Goal: Task Accomplishment & Management: Manage account settings

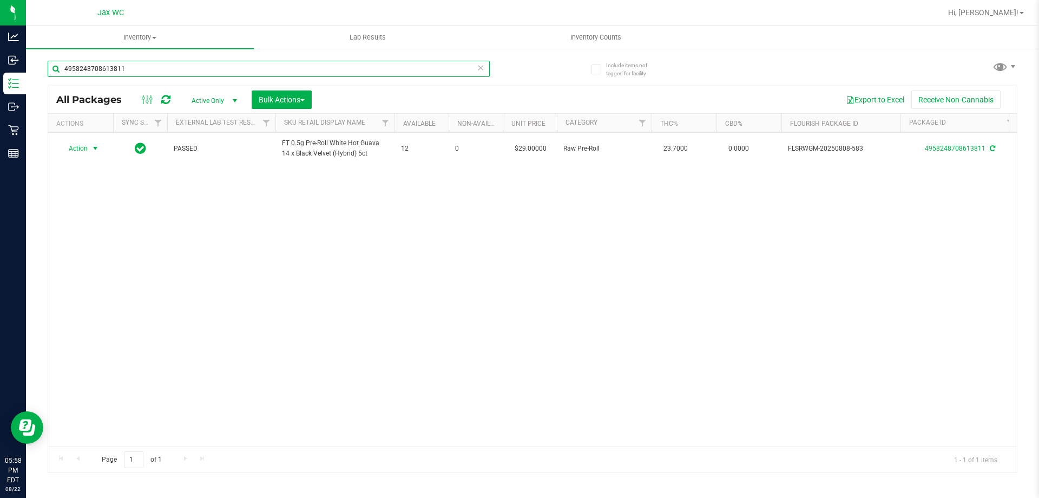
click at [183, 74] on input "4958248708613811" at bounding box center [269, 69] width 442 height 16
click at [178, 66] on input "4958248708613811" at bounding box center [269, 69] width 442 height 16
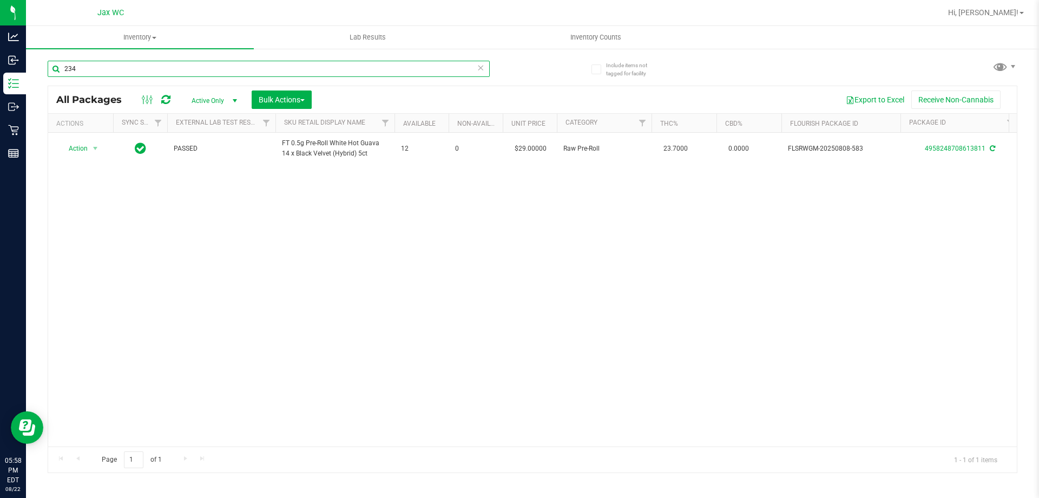
click at [176, 67] on input "234" at bounding box center [269, 69] width 442 height 16
type input "4331694800229930"
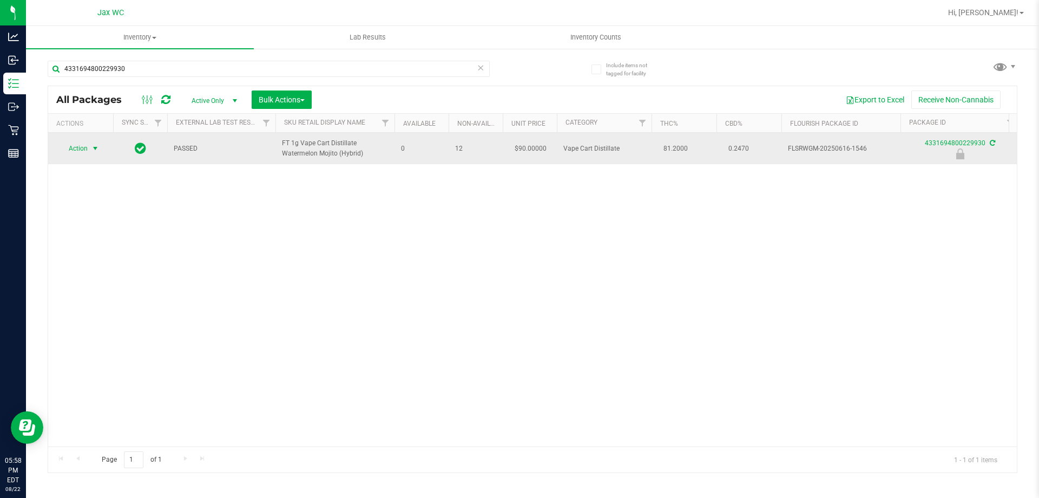
click at [84, 149] on span "Action" at bounding box center [73, 148] width 29 height 15
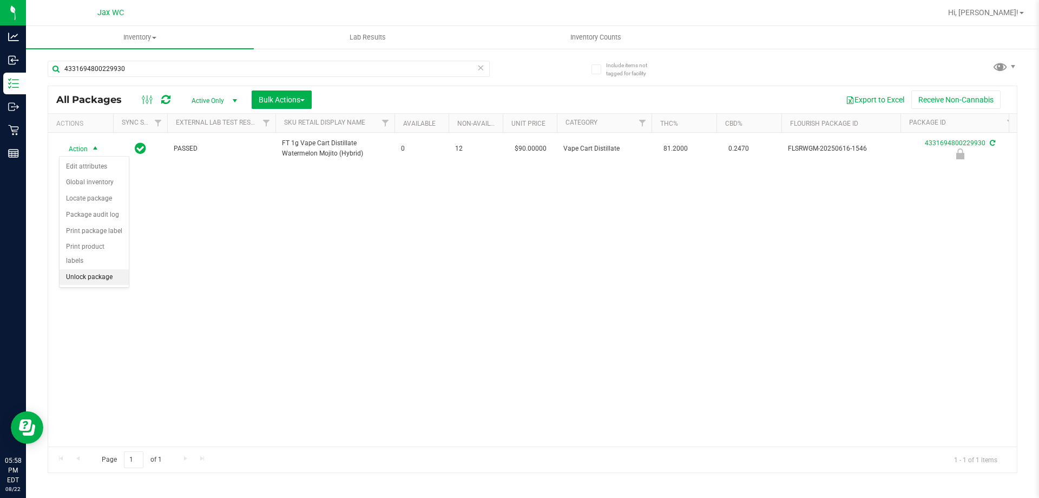
click at [110, 269] on li "Unlock package" at bounding box center [94, 277] width 69 height 16
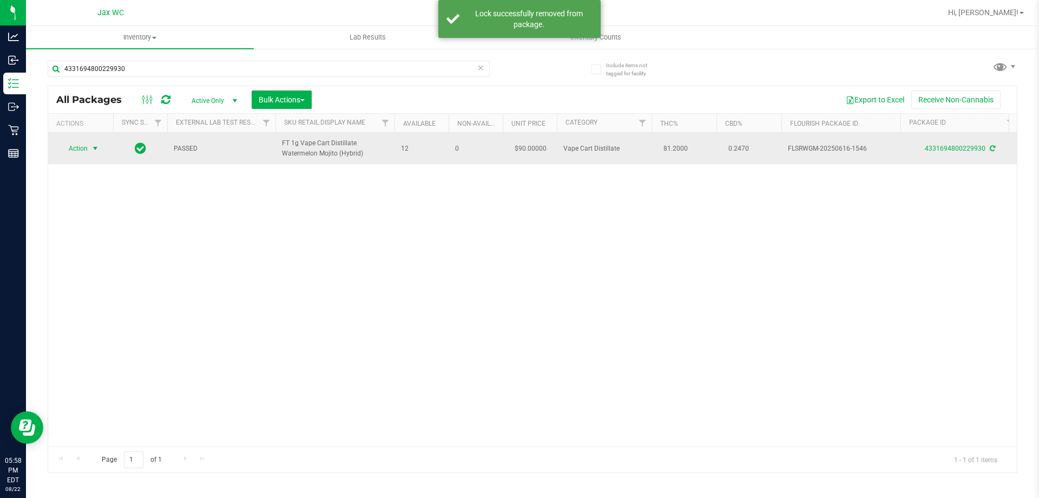
click at [83, 147] on span "Action" at bounding box center [73, 148] width 29 height 15
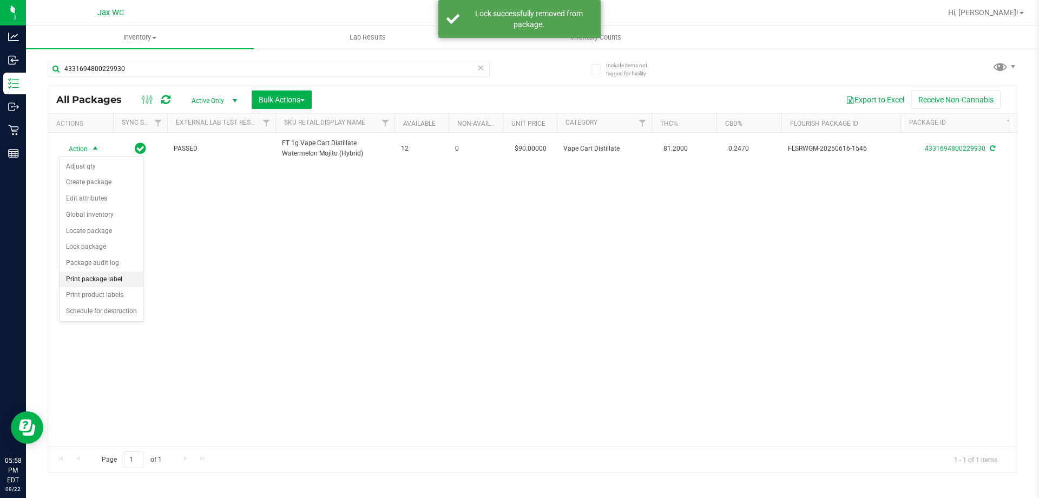
click at [119, 283] on li "Print package label" at bounding box center [102, 279] width 84 height 16
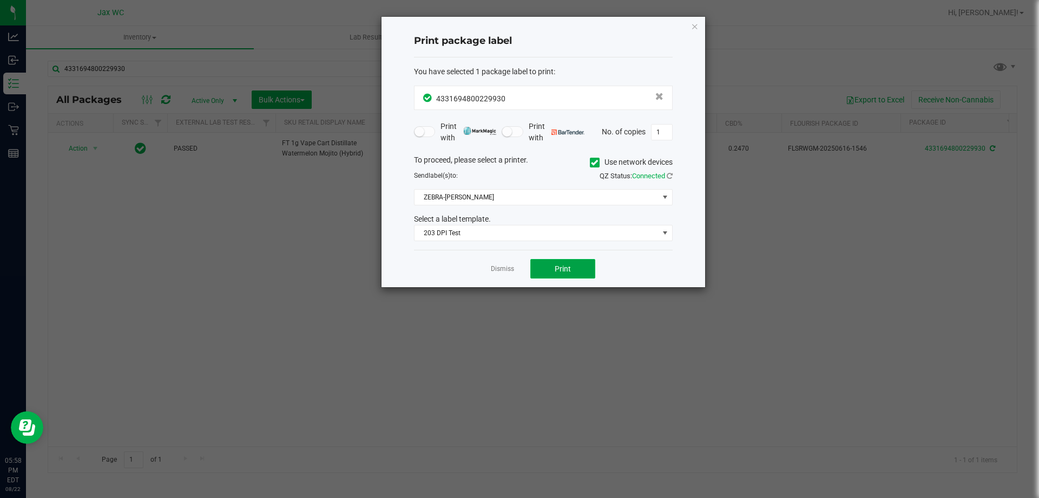
click at [544, 271] on button "Print" at bounding box center [563, 268] width 65 height 19
click at [500, 263] on div "Dismiss Print" at bounding box center [543, 268] width 259 height 37
click at [500, 263] on app-cancel-button "Dismiss" at bounding box center [502, 268] width 23 height 11
click at [502, 266] on link "Dismiss" at bounding box center [502, 268] width 23 height 9
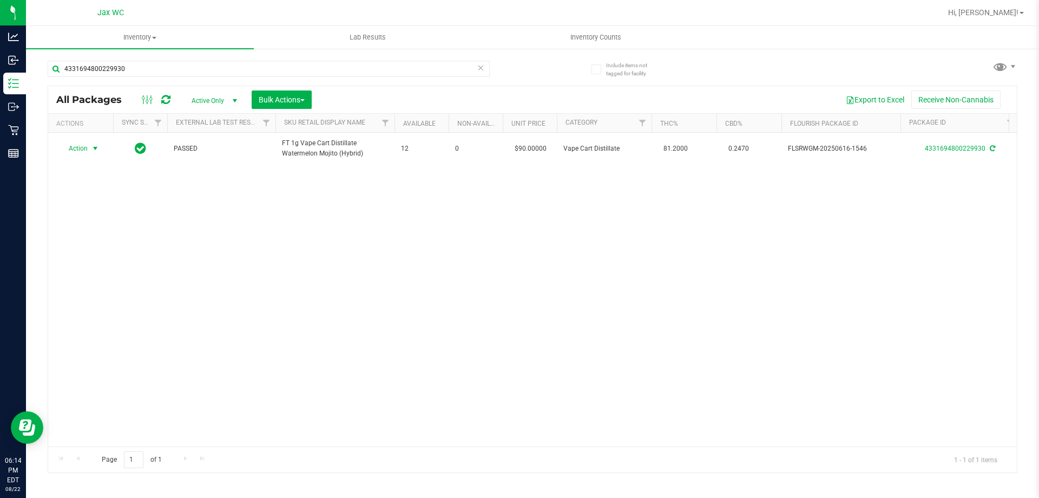
click at [212, 80] on div "4331694800229930" at bounding box center [269, 73] width 442 height 25
click at [211, 74] on input "4331694800229930" at bounding box center [269, 69] width 442 height 16
type input "3582006444918128"
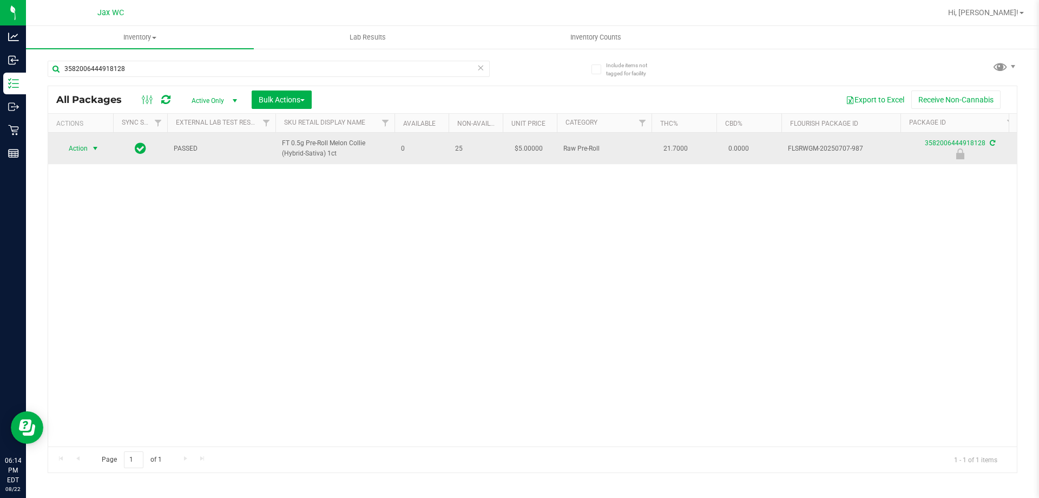
click at [85, 149] on span "Action" at bounding box center [73, 148] width 29 height 15
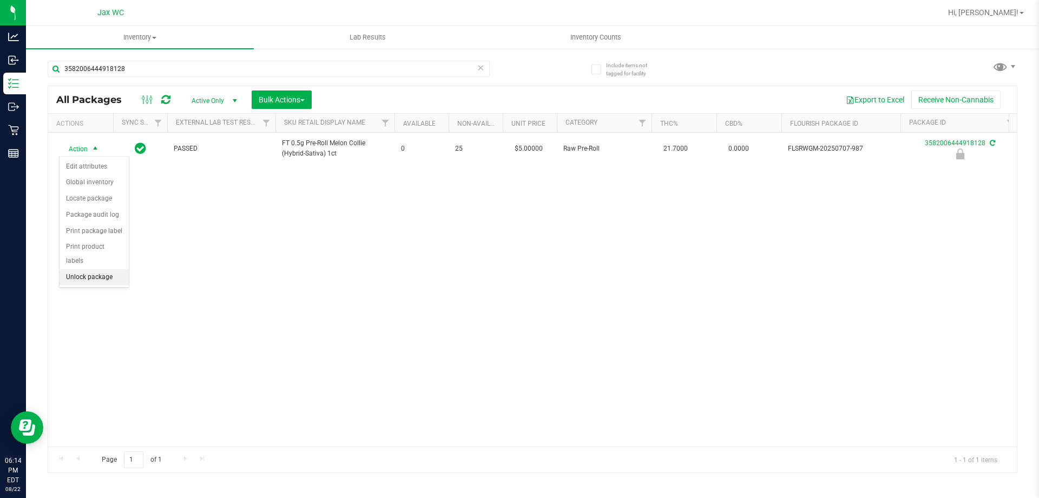
click at [98, 269] on li "Unlock package" at bounding box center [94, 277] width 69 height 16
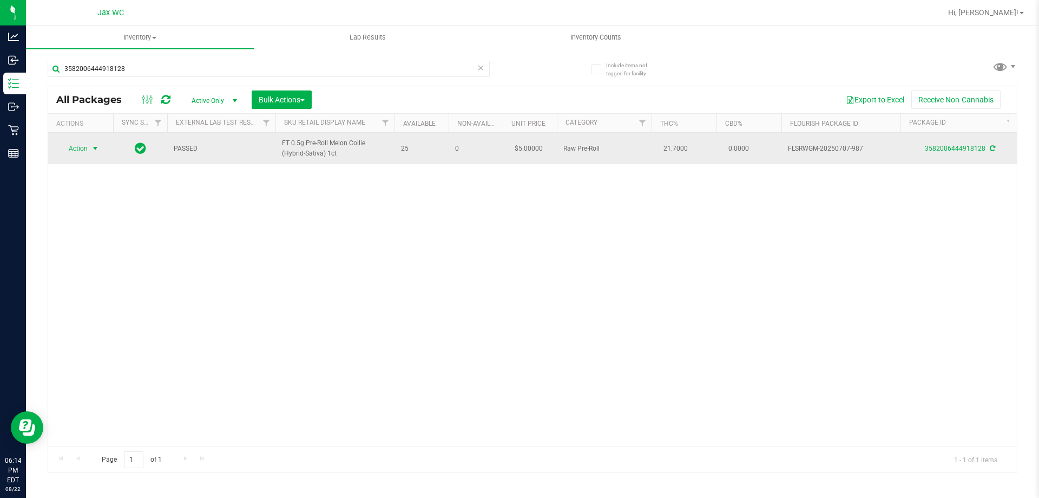
click at [94, 147] on span "select" at bounding box center [95, 148] width 9 height 9
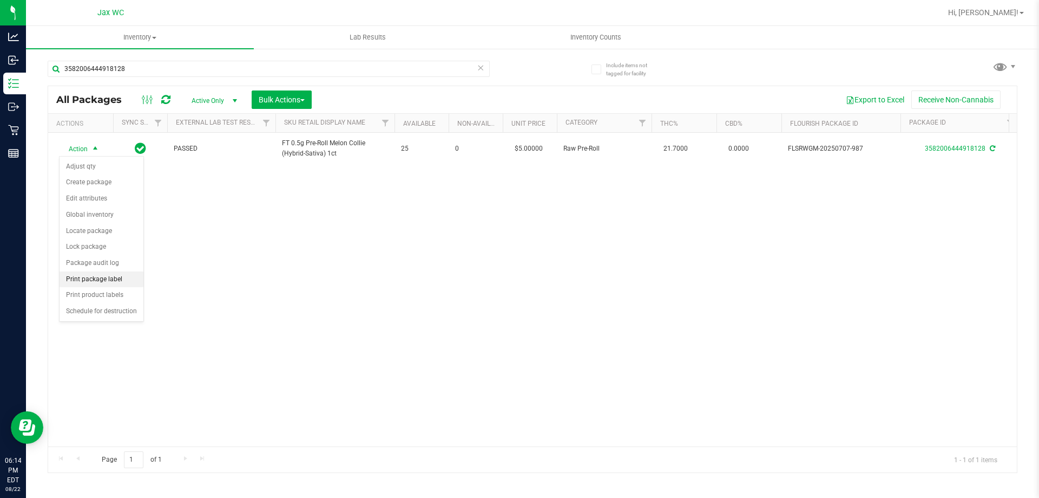
click at [102, 280] on li "Print package label" at bounding box center [102, 279] width 84 height 16
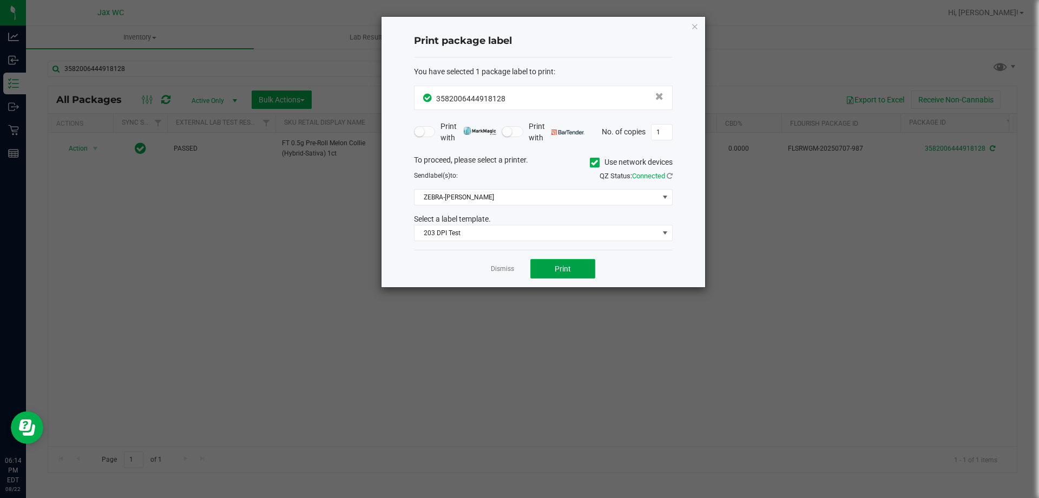
click at [579, 266] on button "Print" at bounding box center [563, 268] width 65 height 19
click at [489, 269] on div "Dismiss Print" at bounding box center [543, 268] width 259 height 37
click at [492, 267] on link "Dismiss" at bounding box center [502, 268] width 23 height 9
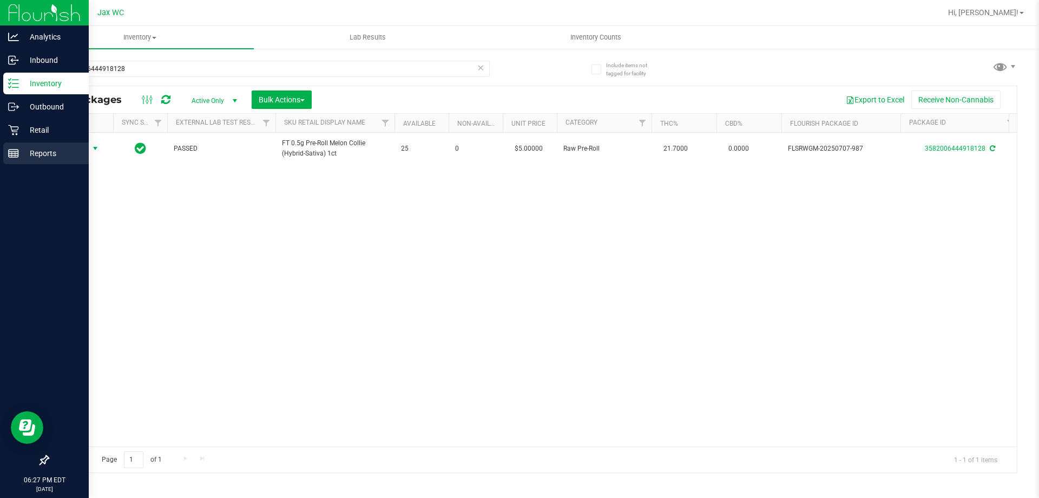
click at [8, 160] on div "Reports" at bounding box center [46, 153] width 86 height 22
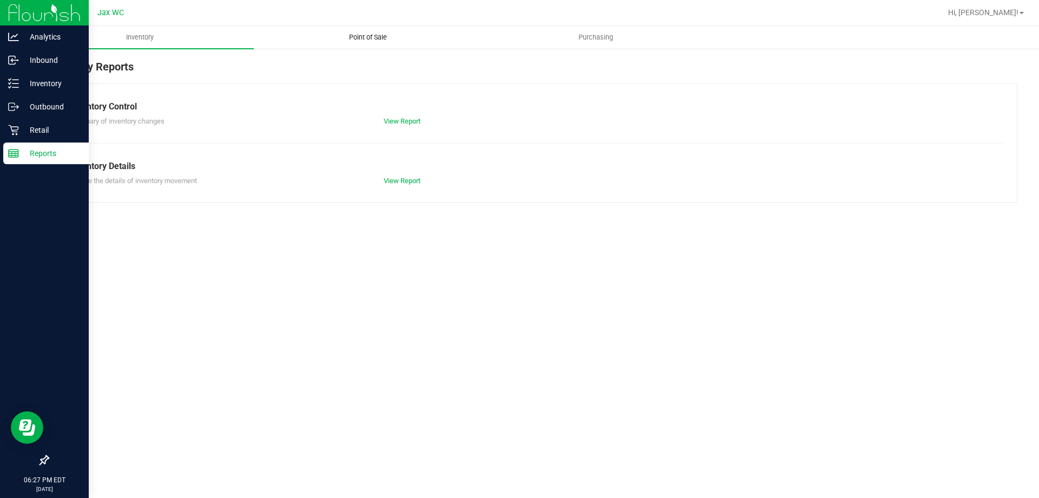
click at [354, 38] on span "Point of Sale" at bounding box center [368, 37] width 67 height 10
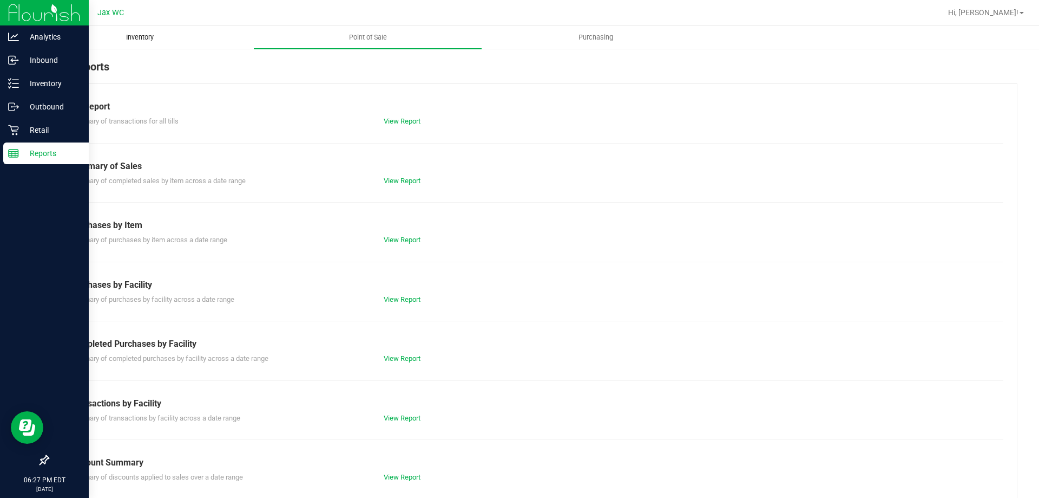
click at [144, 37] on span "Inventory" at bounding box center [140, 37] width 57 height 10
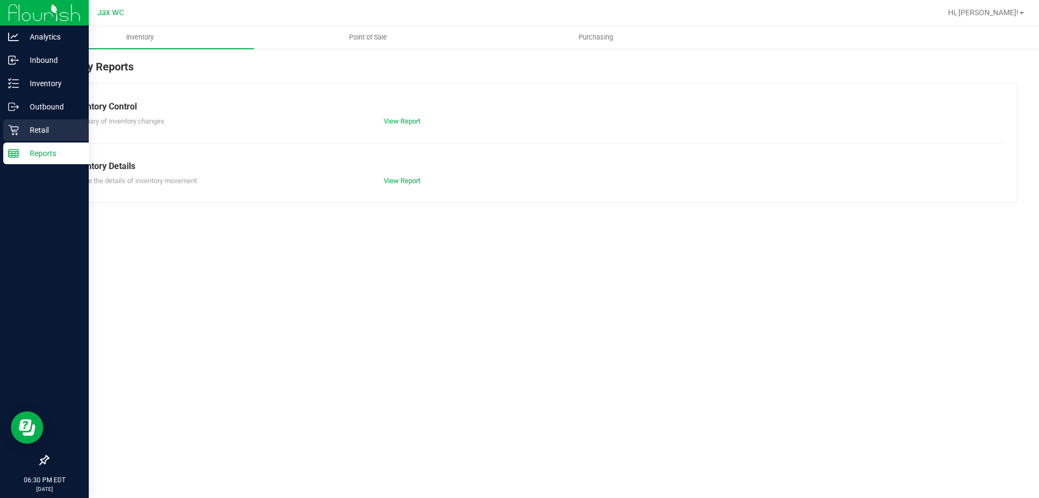
click at [6, 136] on div "Retail" at bounding box center [46, 130] width 86 height 22
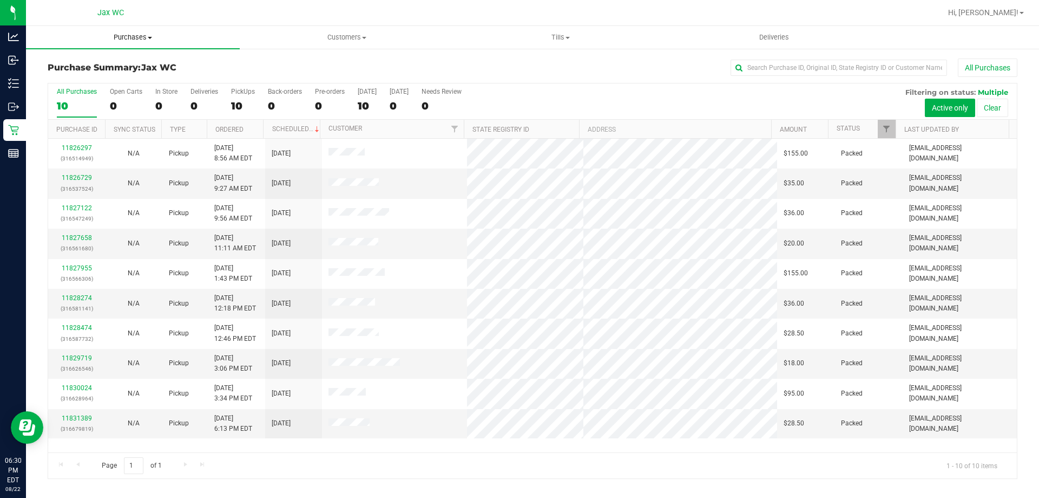
click at [75, 32] on uib-tab-heading "Purchases Summary of purchases Fulfillment All purchases" at bounding box center [133, 37] width 214 height 23
click at [313, 58] on div "Purchase Summary: Jax WC All Purchases" at bounding box center [533, 70] width 970 height 24
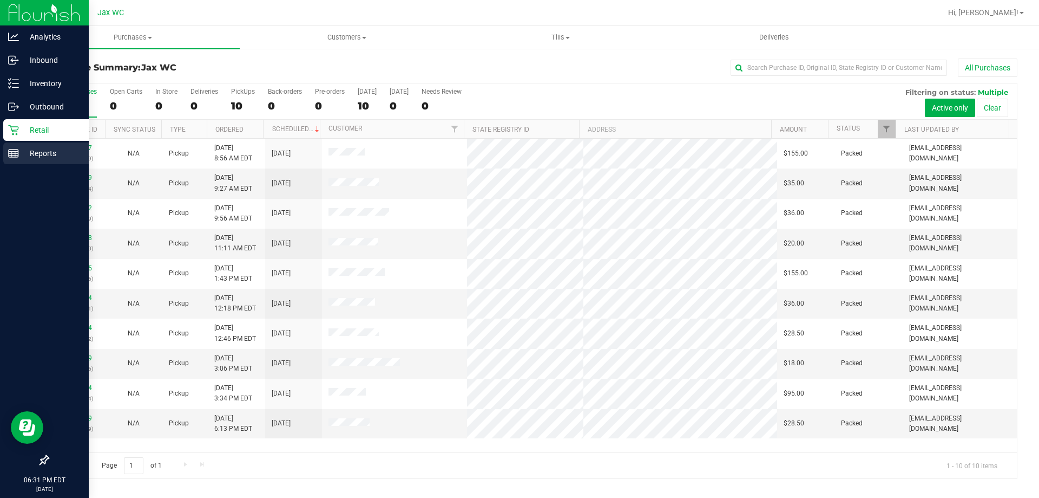
click at [33, 152] on p "Reports" at bounding box center [51, 153] width 65 height 13
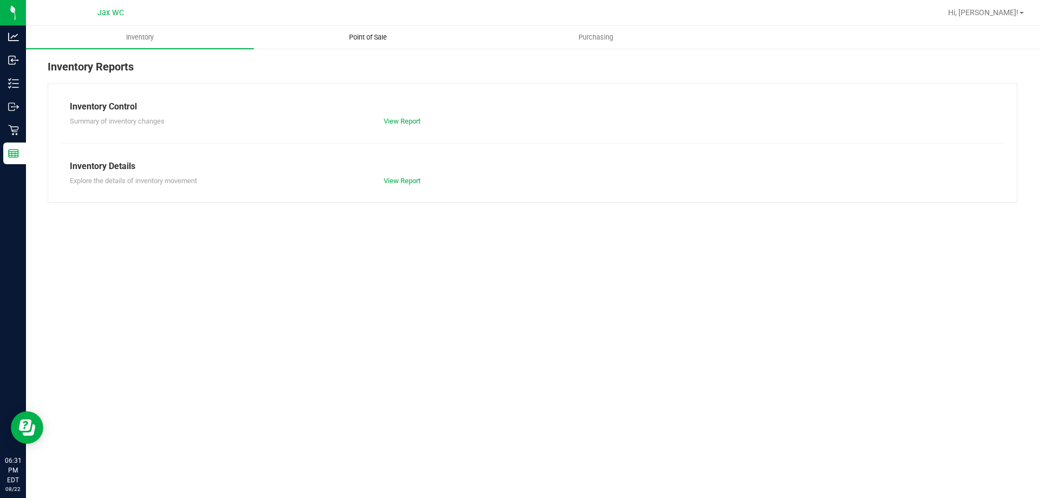
click at [359, 34] on span "Point of Sale" at bounding box center [368, 37] width 67 height 10
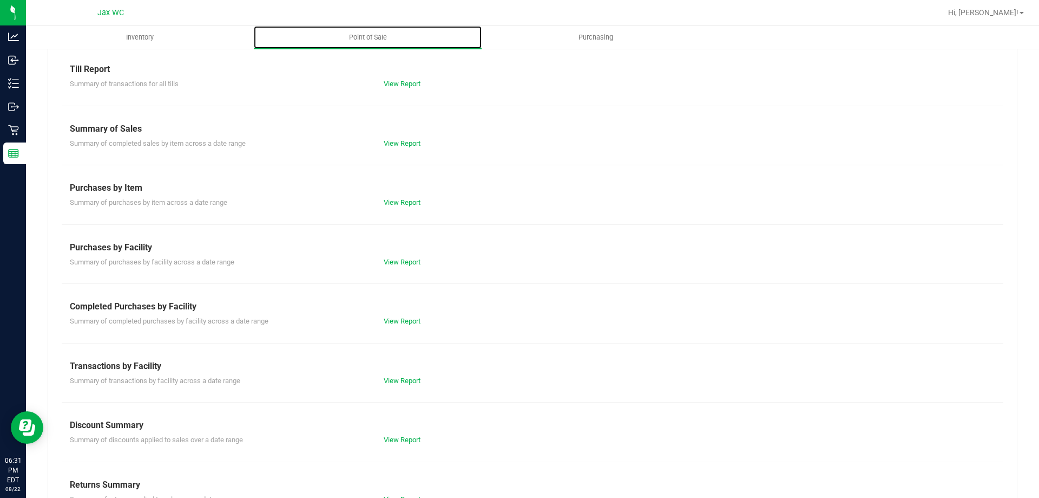
scroll to position [54, 0]
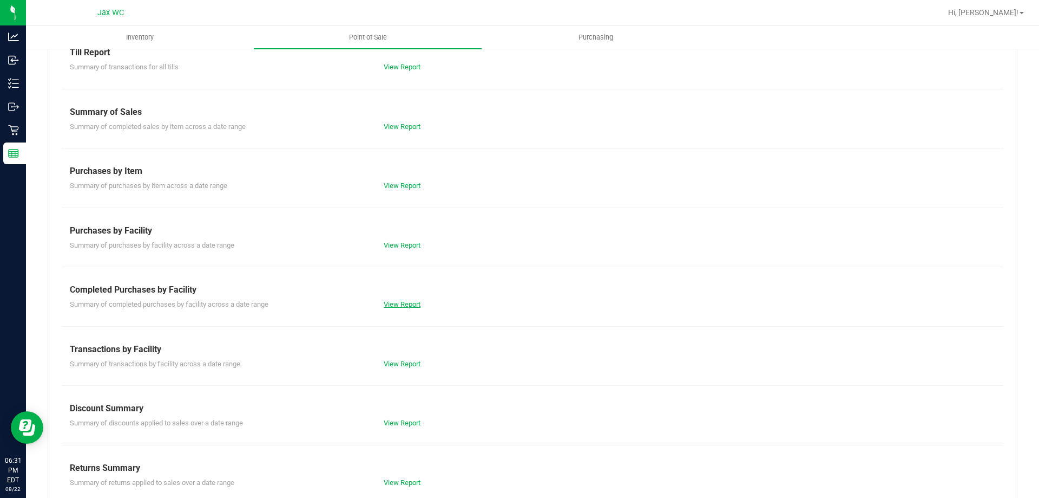
click at [397, 303] on link "View Report" at bounding box center [402, 304] width 37 height 8
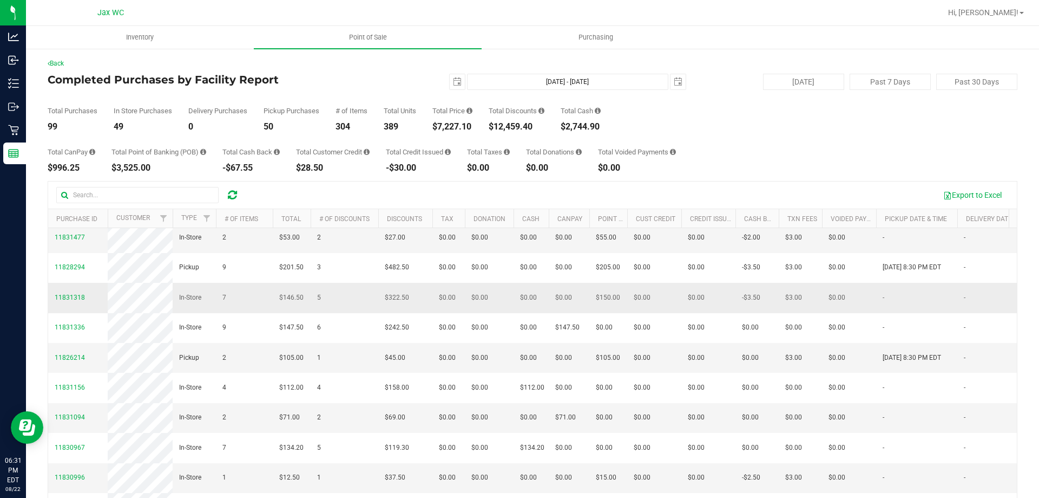
scroll to position [54, 0]
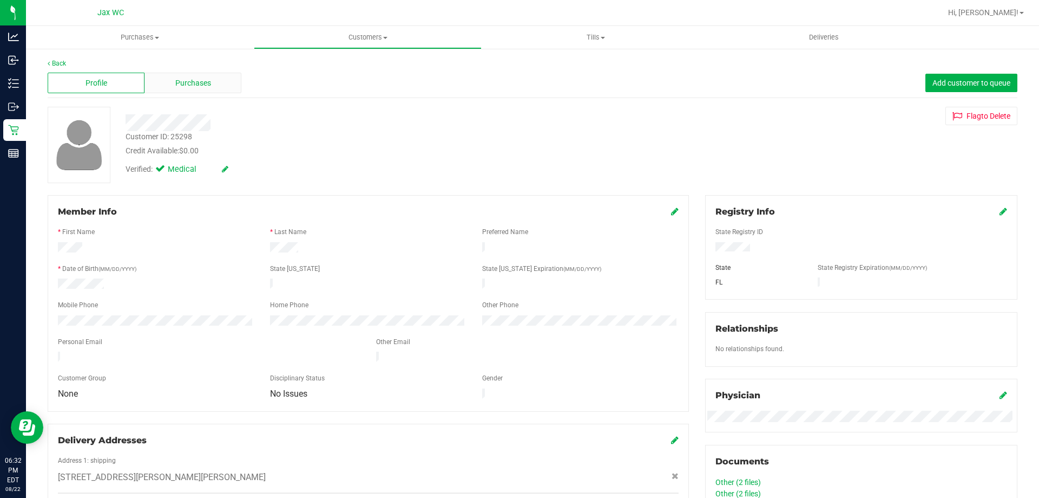
click at [173, 74] on div "Purchases" at bounding box center [193, 83] width 97 height 21
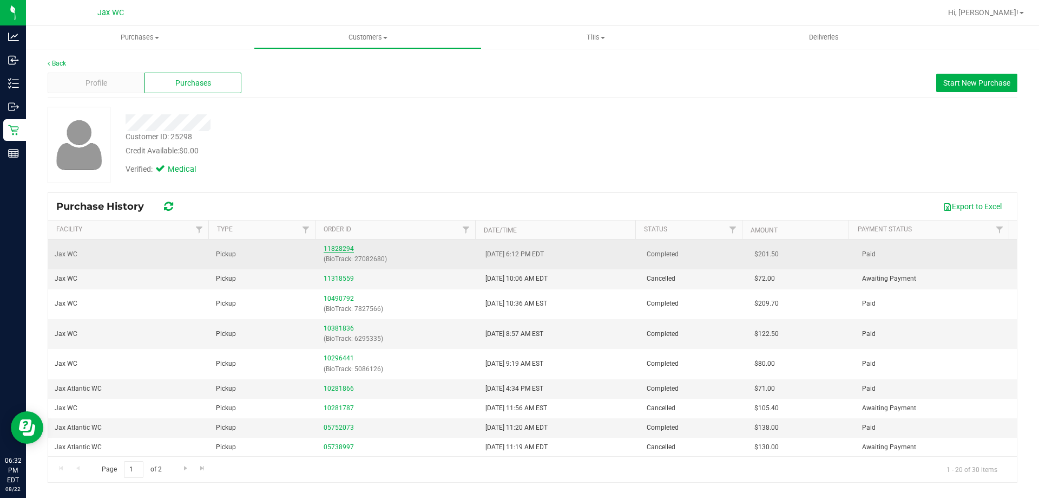
click at [329, 245] on link "11828294" at bounding box center [339, 249] width 30 height 8
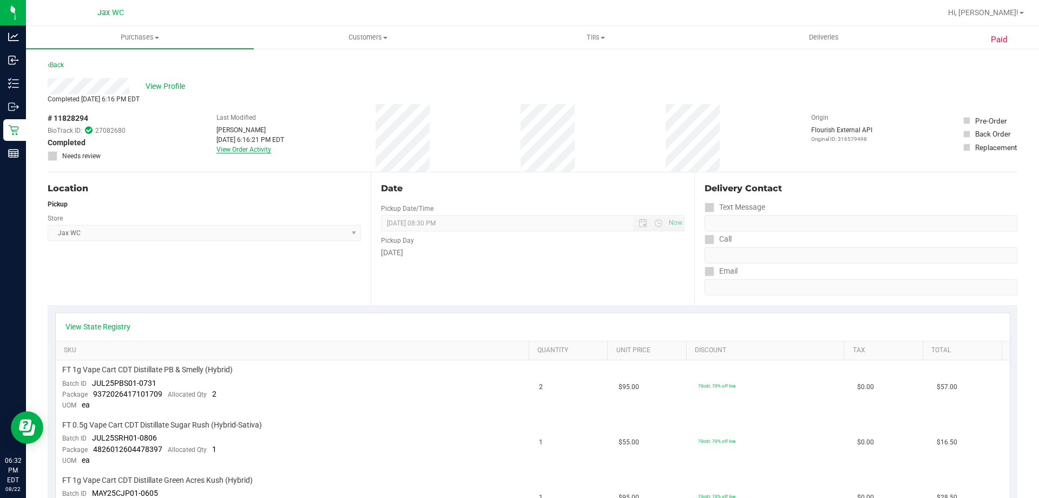
click at [251, 149] on link "View Order Activity" at bounding box center [244, 150] width 55 height 8
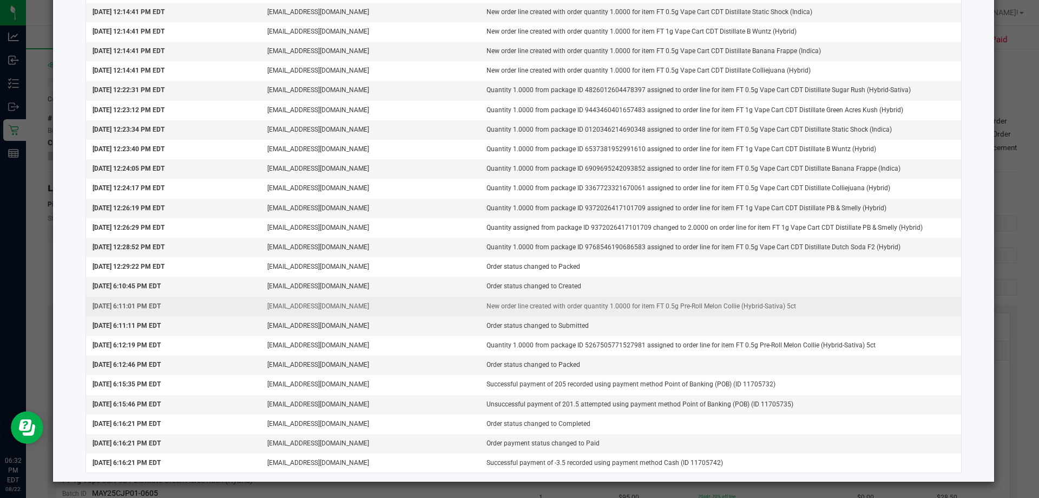
scroll to position [181, 0]
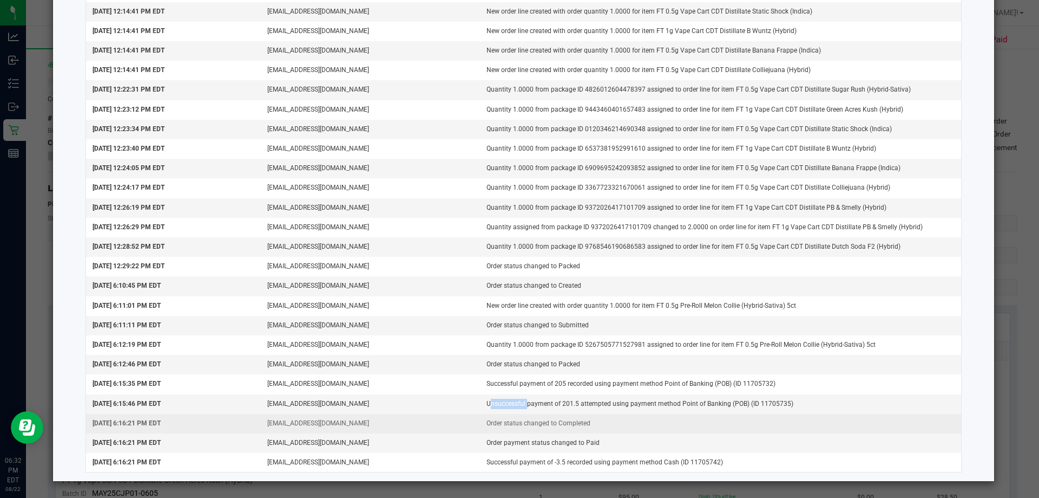
click at [448, 426] on td "[EMAIL_ADDRESS][DOMAIN_NAME]" at bounding box center [370, 423] width 219 height 19
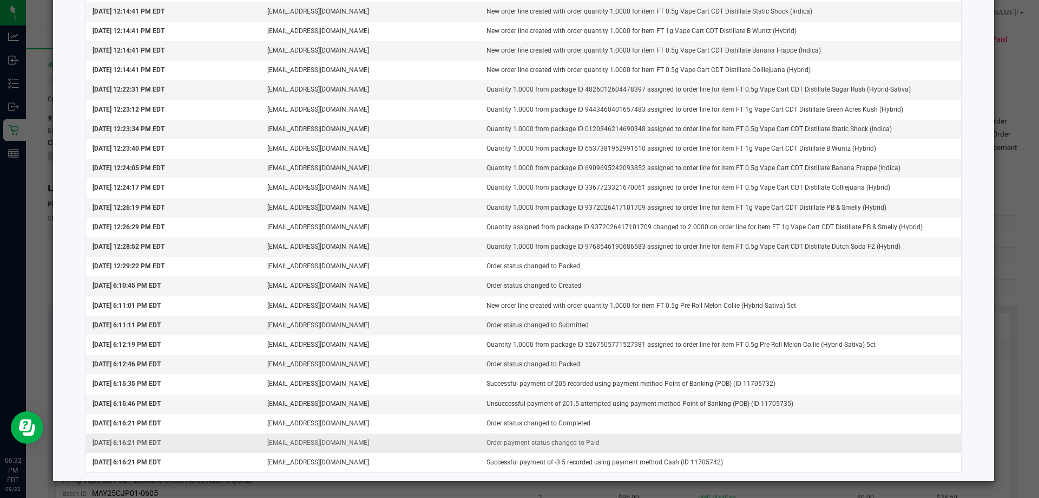
click at [444, 449] on td "[EMAIL_ADDRESS][DOMAIN_NAME]" at bounding box center [370, 442] width 219 height 19
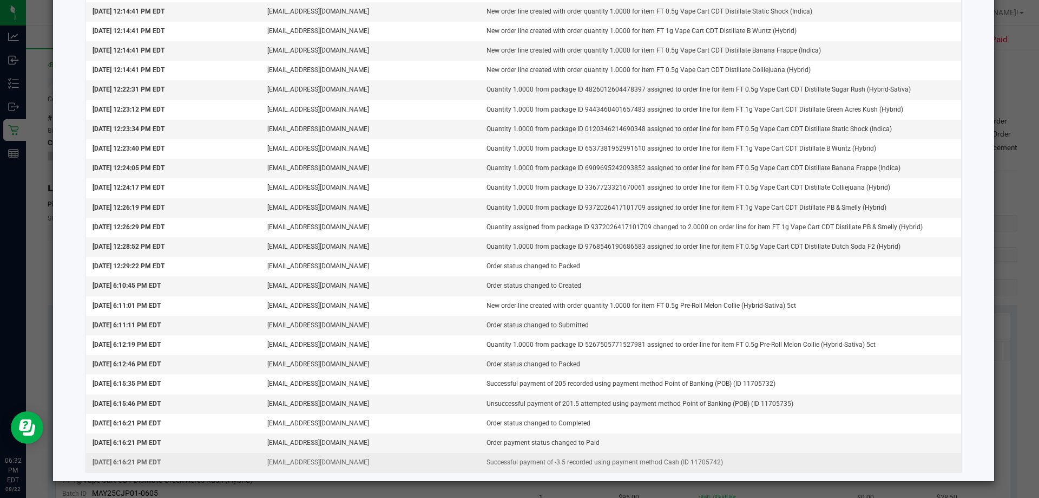
click at [451, 457] on td "[EMAIL_ADDRESS][DOMAIN_NAME]" at bounding box center [370, 462] width 219 height 19
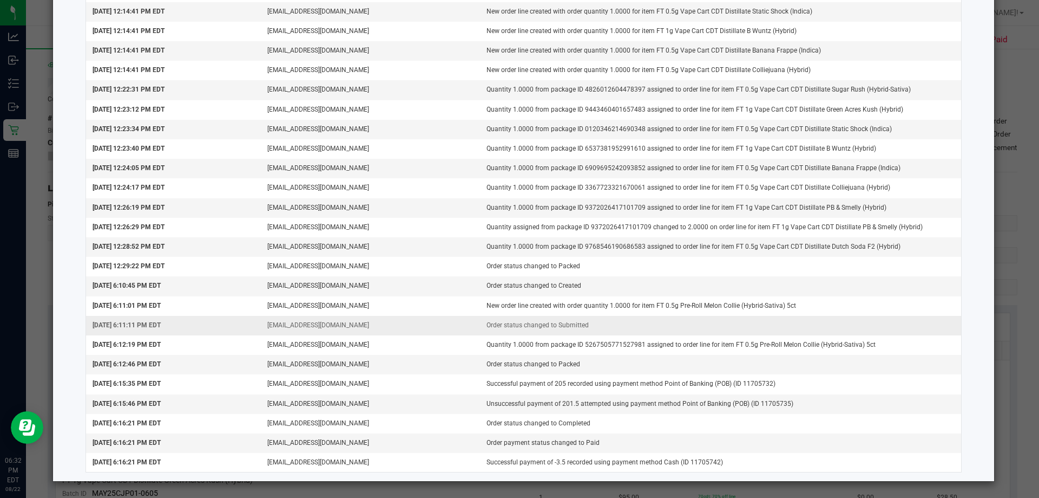
scroll to position [0, 0]
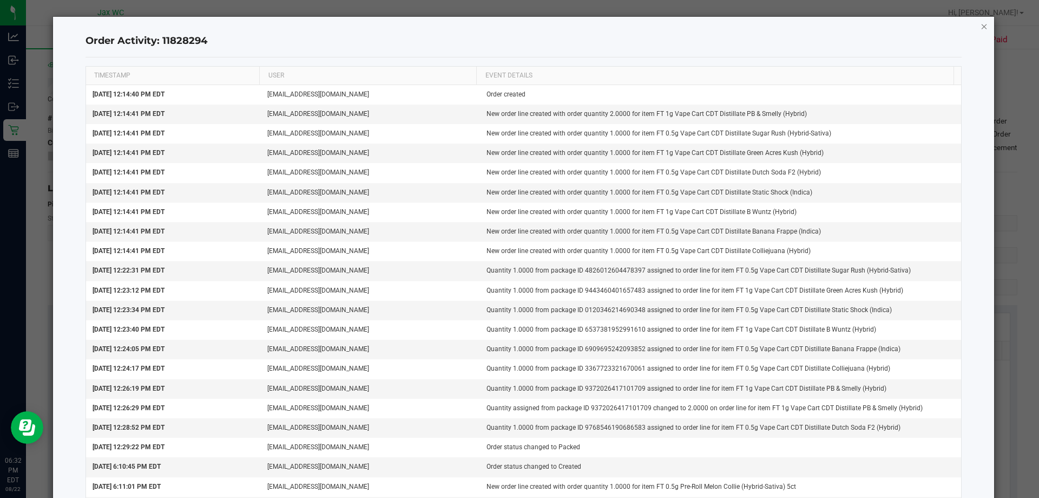
click at [981, 27] on icon "button" at bounding box center [985, 25] width 8 height 13
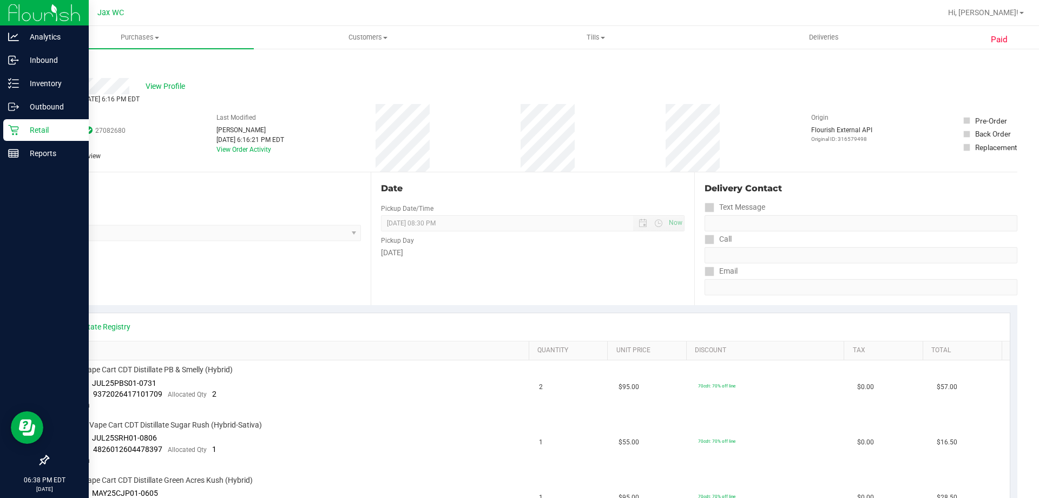
click at [42, 137] on div "Retail" at bounding box center [46, 130] width 86 height 22
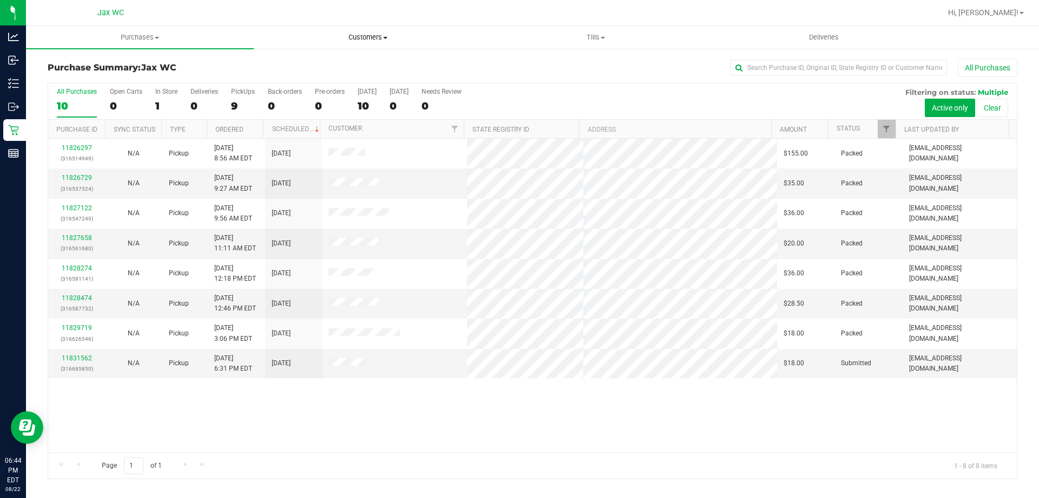
click at [377, 41] on span "Customers" at bounding box center [367, 37] width 227 height 10
click at [326, 61] on span "All customers" at bounding box center [293, 65] width 78 height 9
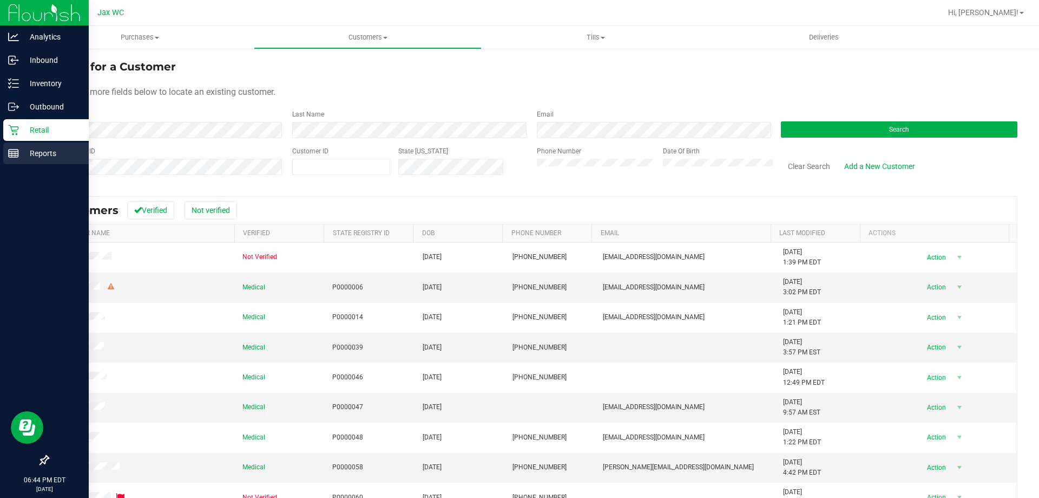
click at [69, 151] on p "Reports" at bounding box center [51, 153] width 65 height 13
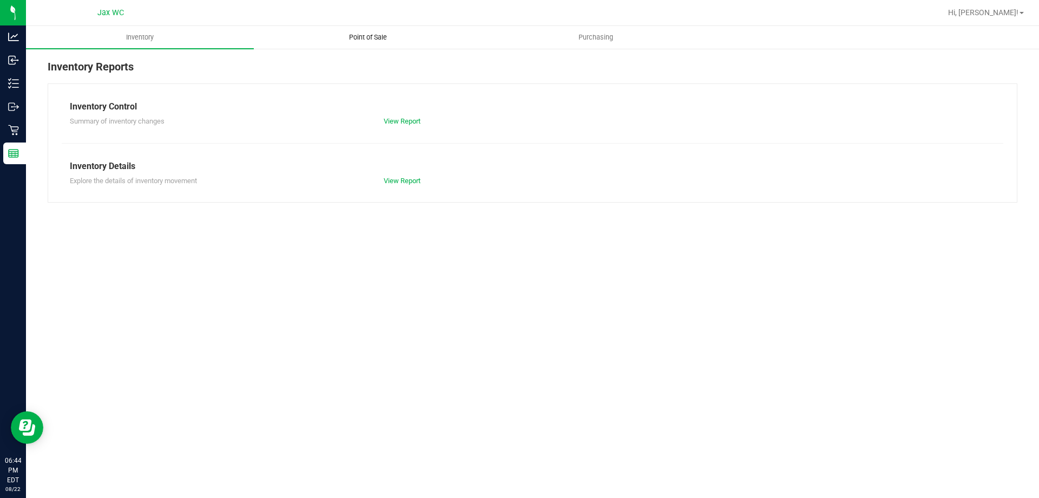
click at [370, 41] on span "Point of Sale" at bounding box center [368, 37] width 67 height 10
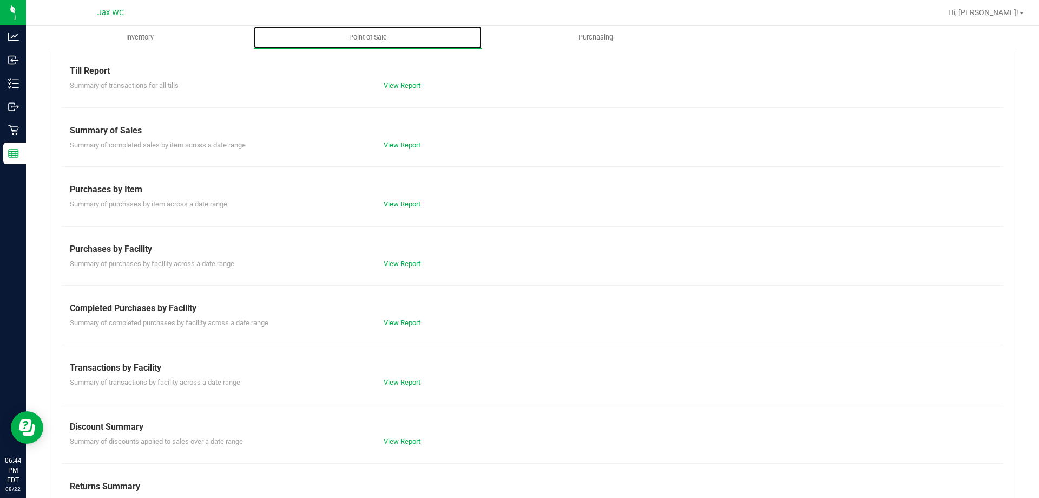
scroll to position [54, 0]
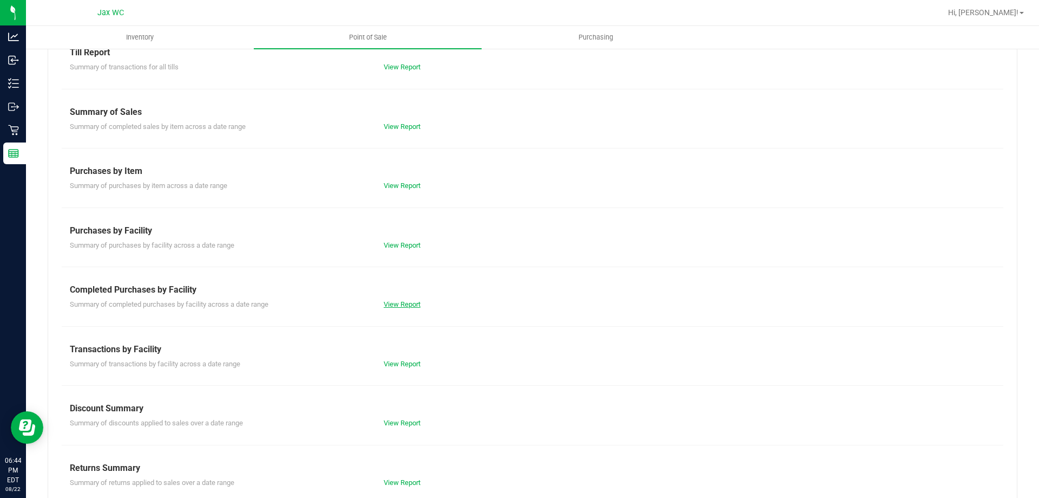
click at [393, 300] on link "View Report" at bounding box center [402, 304] width 37 height 8
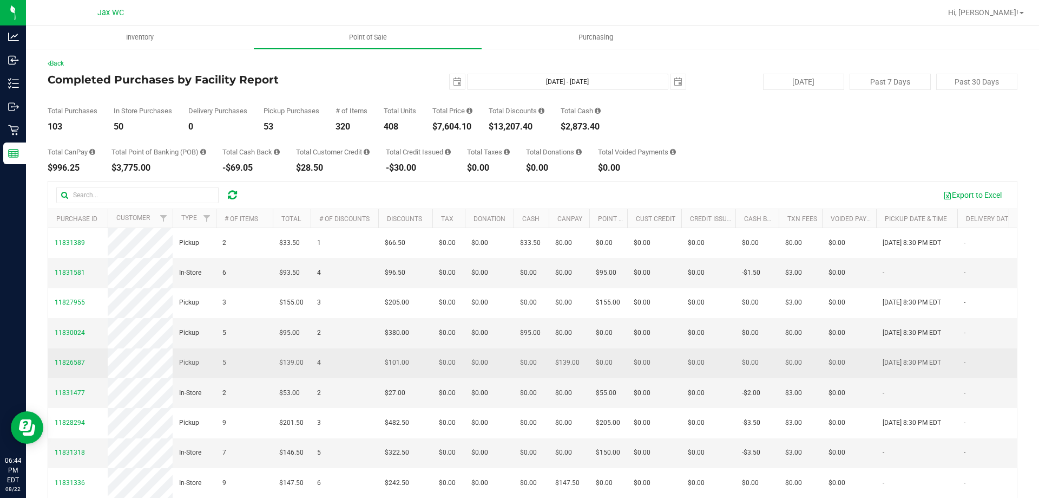
scroll to position [54, 0]
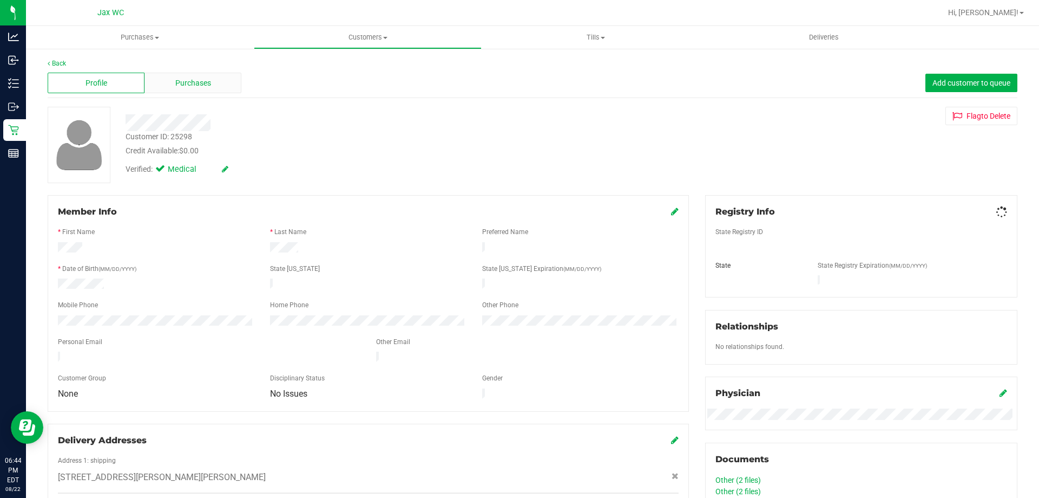
click at [181, 91] on div "Purchases" at bounding box center [193, 83] width 97 height 21
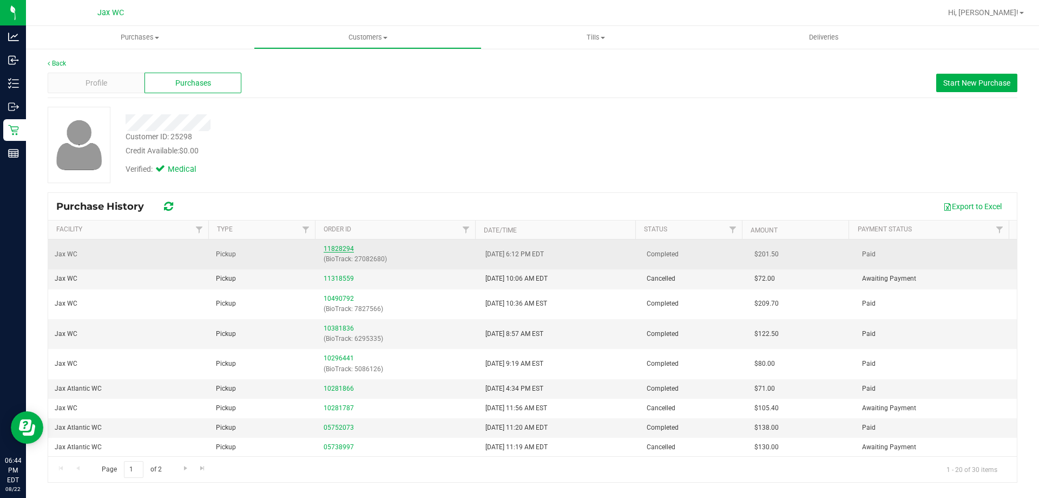
click at [337, 246] on link "11828294" at bounding box center [339, 249] width 30 height 8
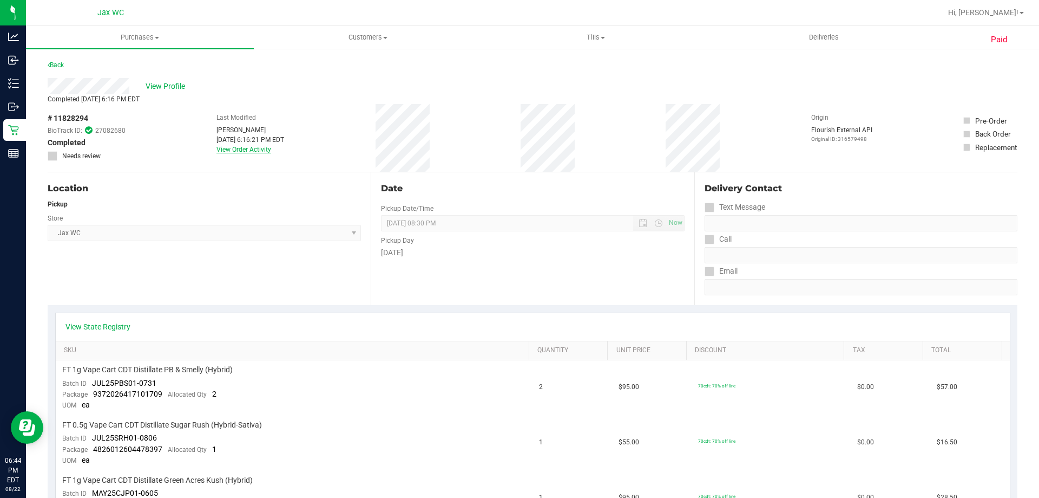
click at [253, 152] on link "View Order Activity" at bounding box center [244, 150] width 55 height 8
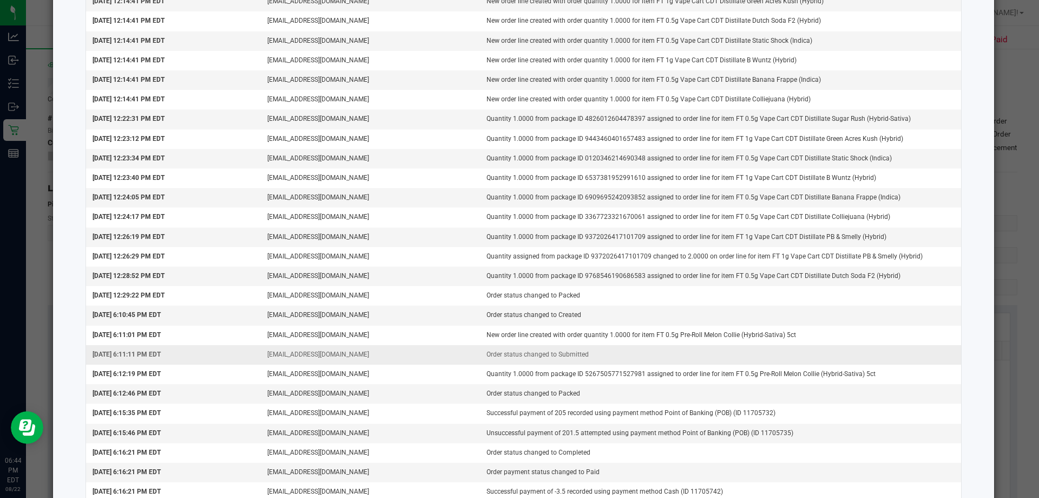
scroll to position [181, 0]
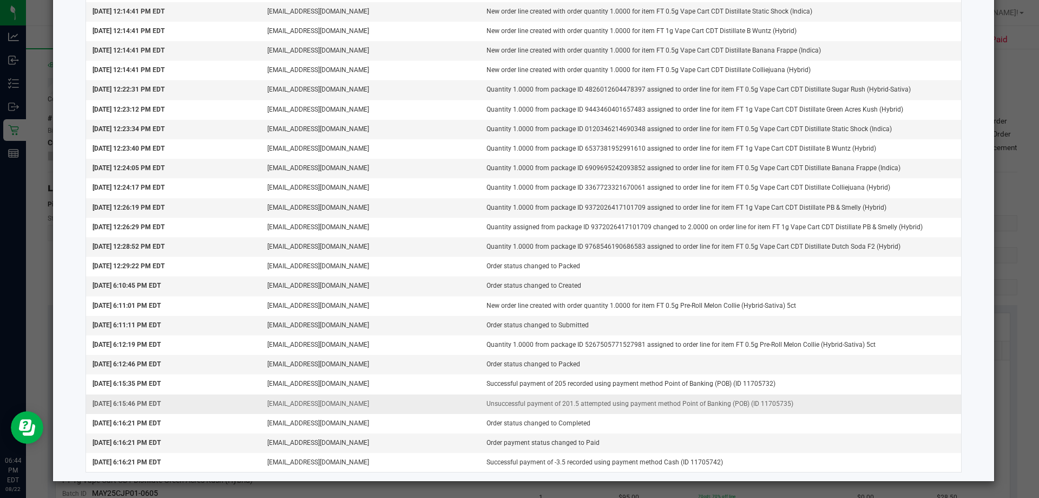
click at [455, 403] on td "[EMAIL_ADDRESS][DOMAIN_NAME]" at bounding box center [370, 403] width 219 height 19
click at [459, 404] on td "[EMAIL_ADDRESS][DOMAIN_NAME]" at bounding box center [370, 403] width 219 height 19
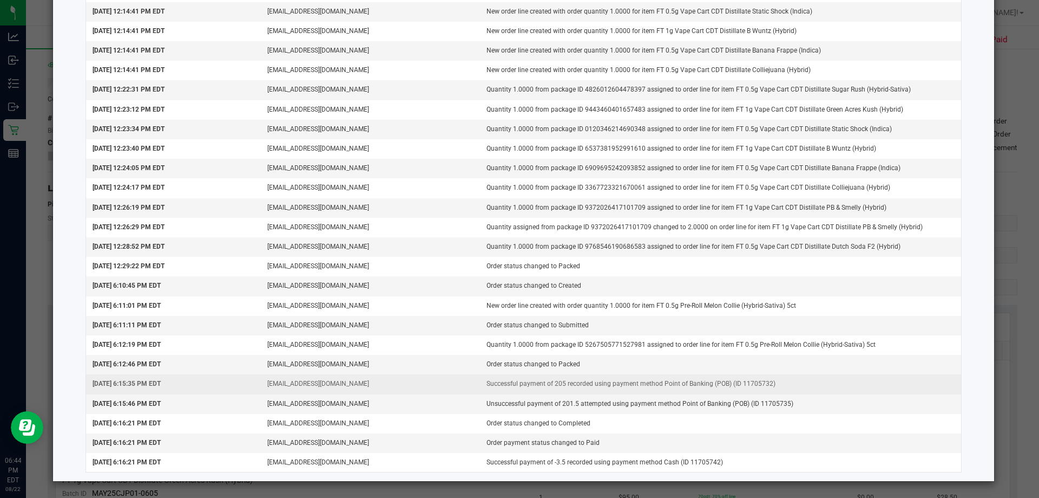
click at [447, 389] on td "[EMAIL_ADDRESS][DOMAIN_NAME]" at bounding box center [370, 383] width 219 height 19
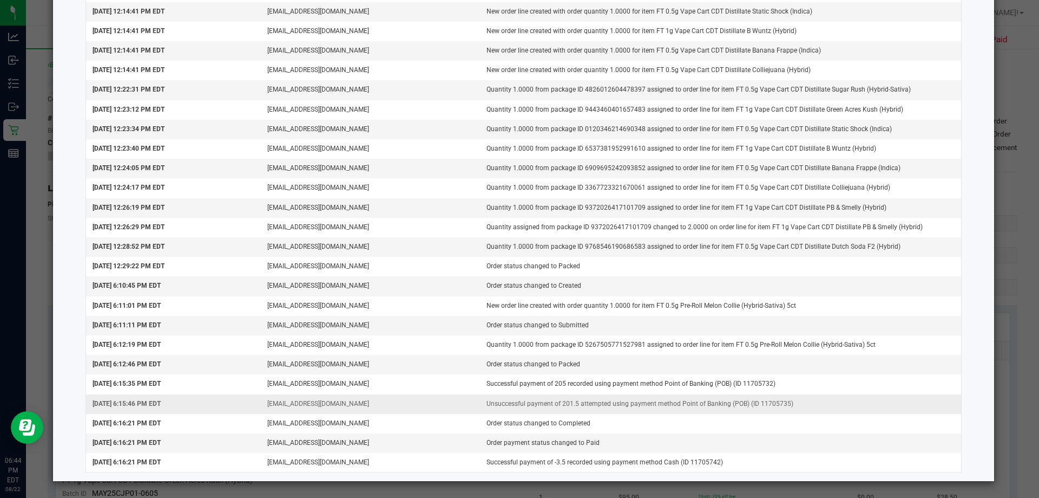
click at [448, 413] on td "[EMAIL_ADDRESS][DOMAIN_NAME]" at bounding box center [370, 403] width 219 height 19
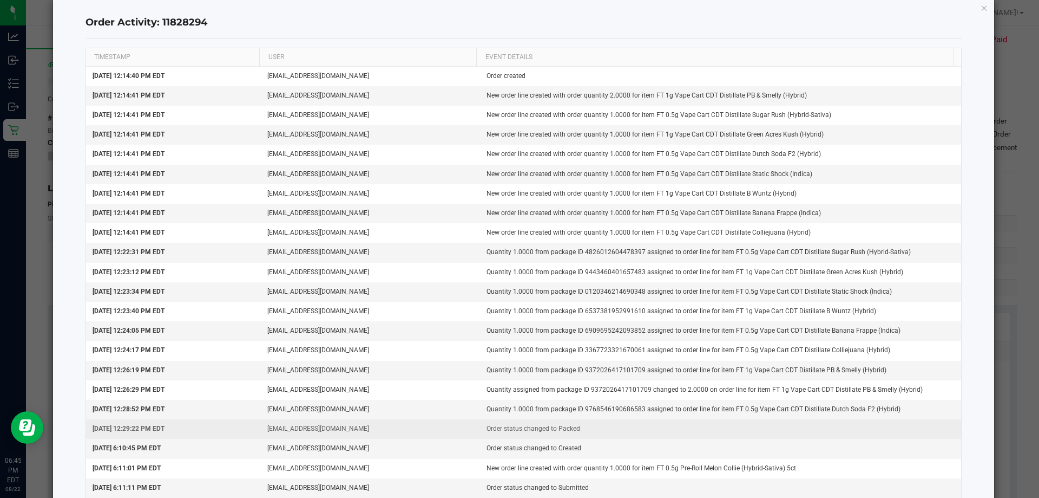
scroll to position [0, 0]
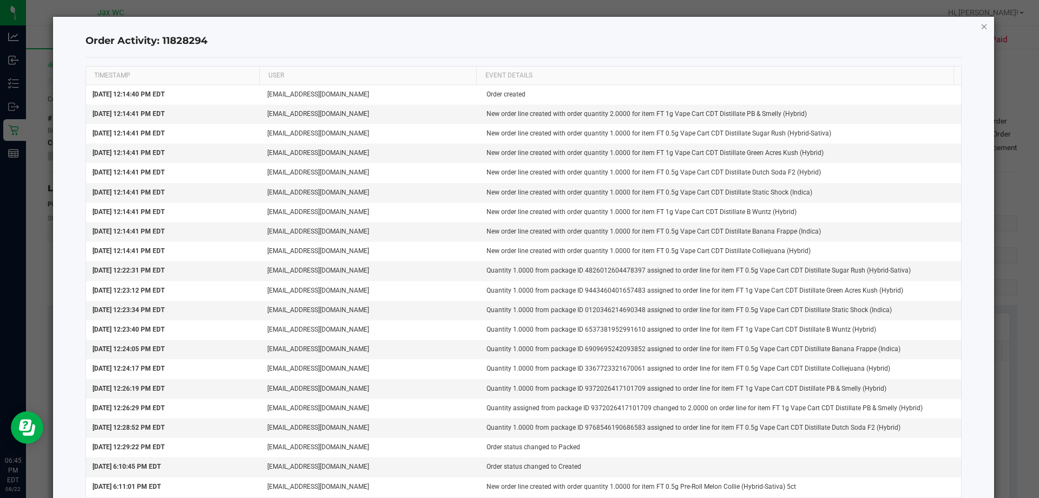
click at [981, 27] on icon "button" at bounding box center [985, 25] width 8 height 13
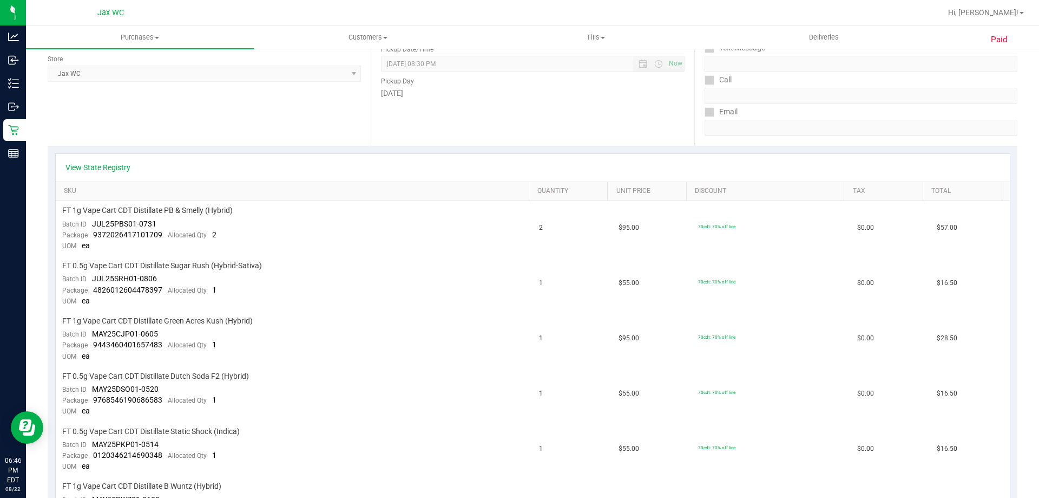
scroll to position [54, 0]
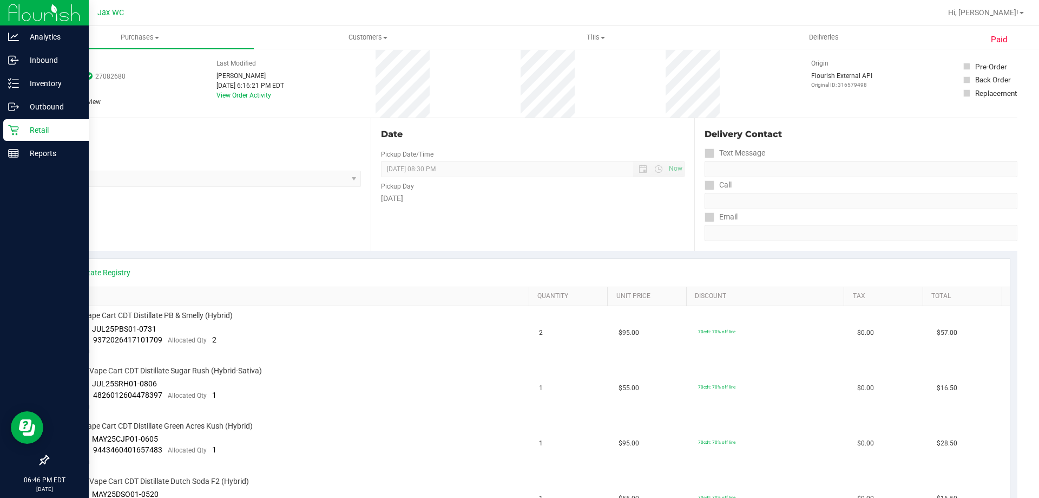
click at [5, 130] on div "Retail" at bounding box center [46, 130] width 86 height 22
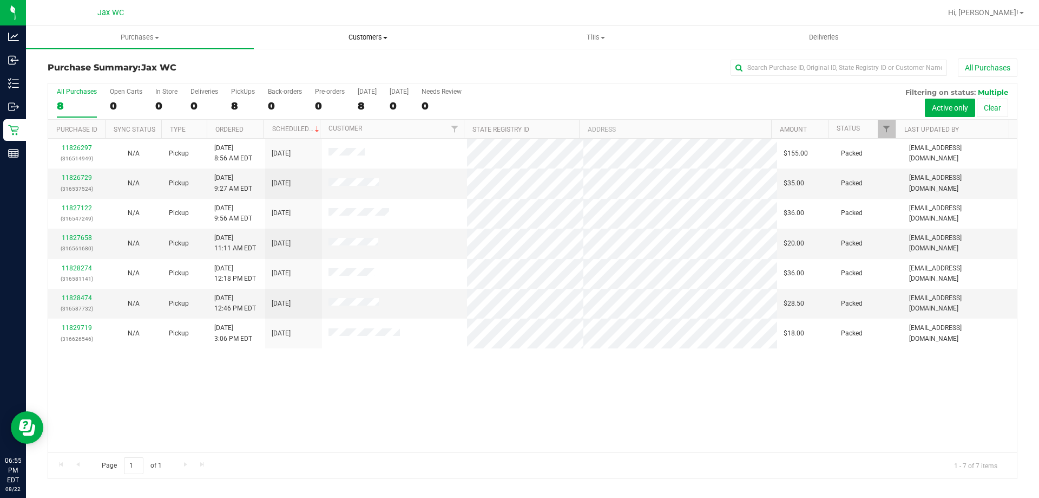
click at [351, 42] on span "Customers" at bounding box center [367, 37] width 227 height 10
click at [329, 66] on span "All customers" at bounding box center [293, 65] width 78 height 9
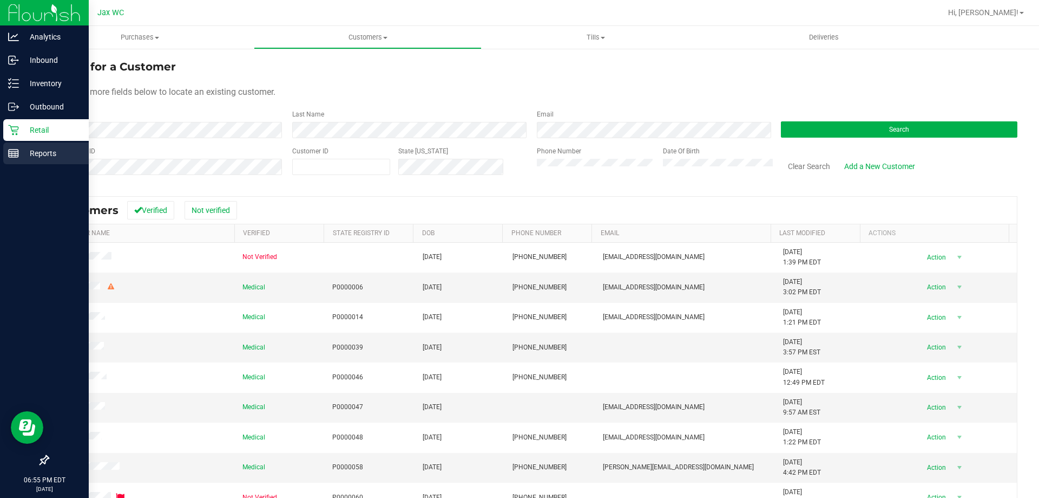
click at [33, 153] on p "Reports" at bounding box center [51, 153] width 65 height 13
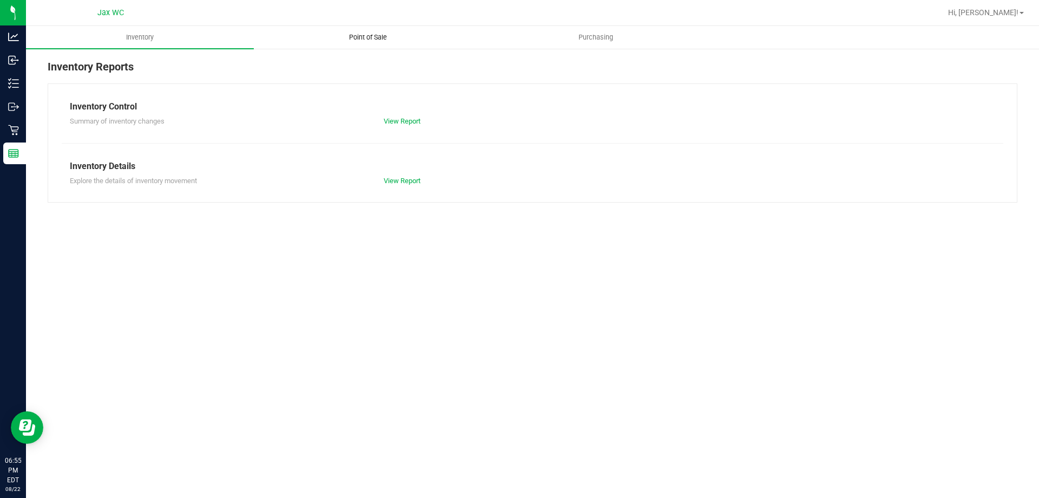
click at [372, 38] on span "Point of Sale" at bounding box center [368, 37] width 67 height 10
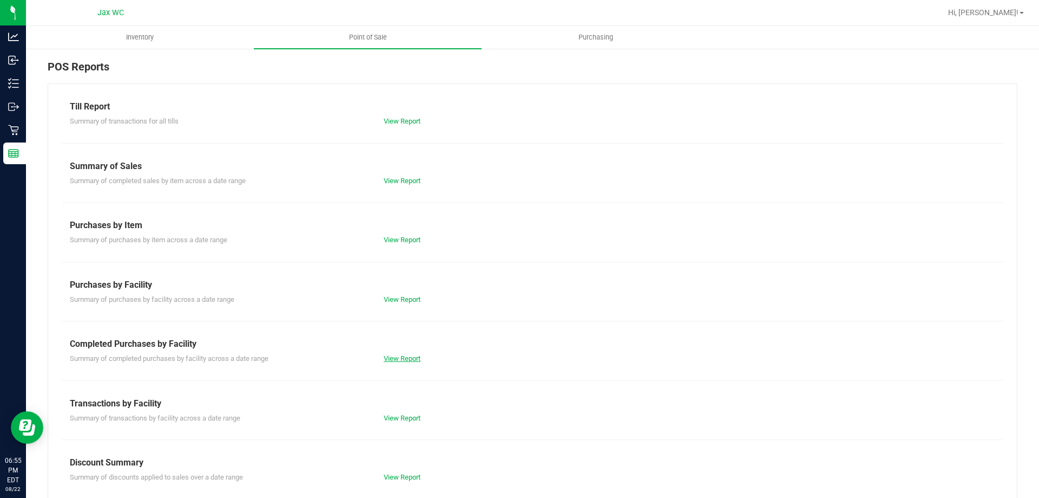
click at [411, 360] on link "View Report" at bounding box center [402, 358] width 37 height 8
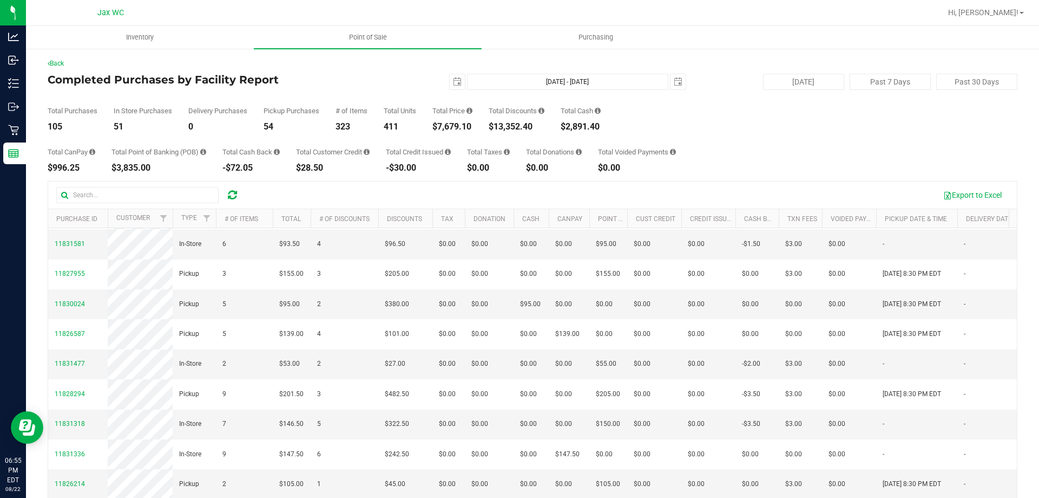
scroll to position [108, 0]
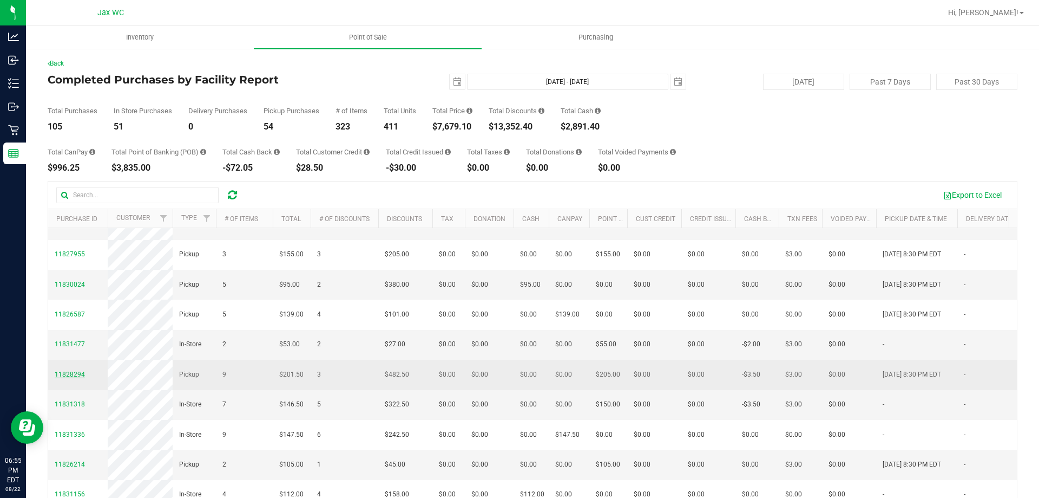
click at [76, 378] on span "11828294" at bounding box center [70, 374] width 30 height 8
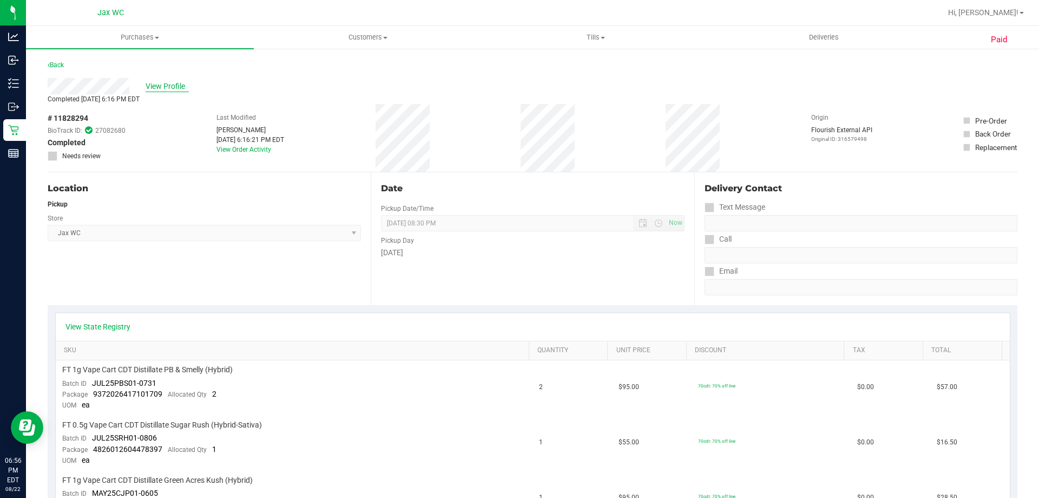
click at [177, 84] on span "View Profile" at bounding box center [167, 86] width 43 height 11
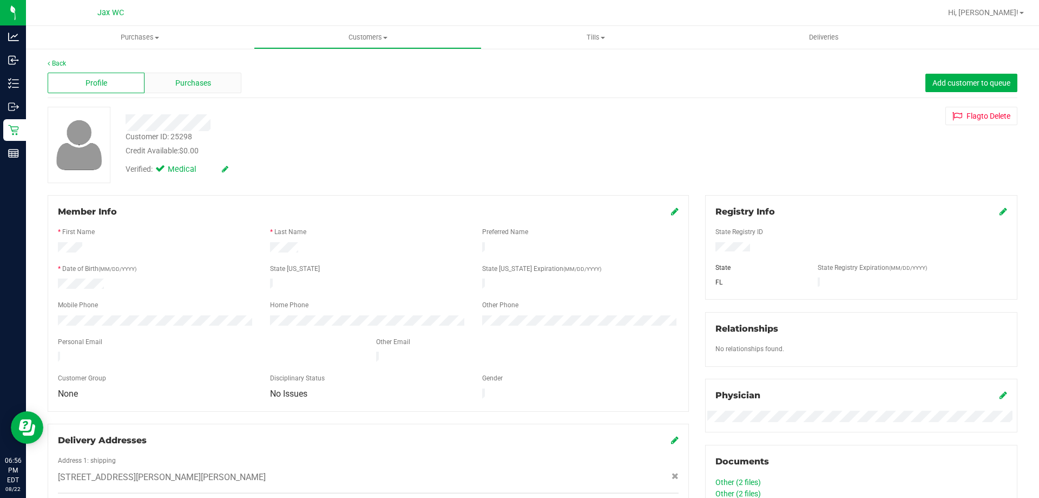
click at [205, 90] on div "Purchases" at bounding box center [193, 83] width 97 height 21
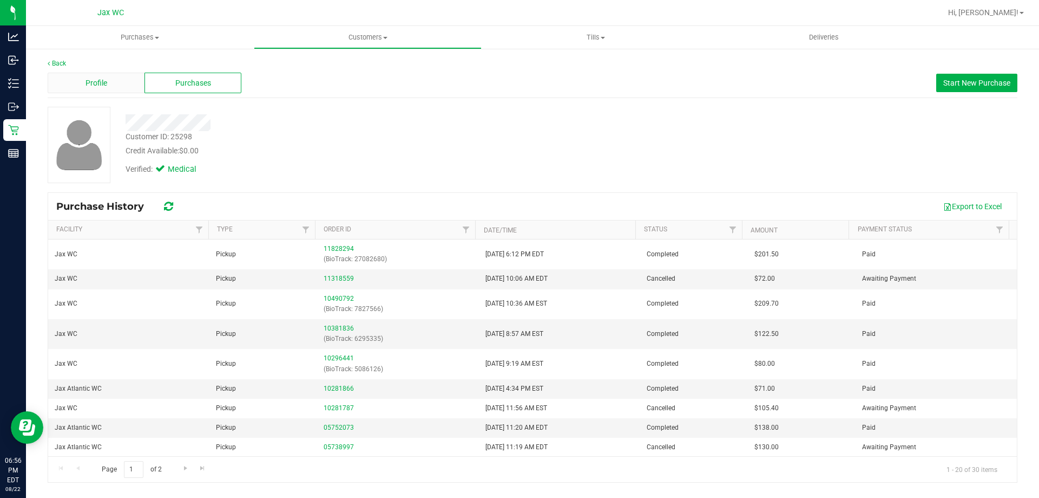
click at [75, 79] on div "Profile" at bounding box center [96, 83] width 97 height 21
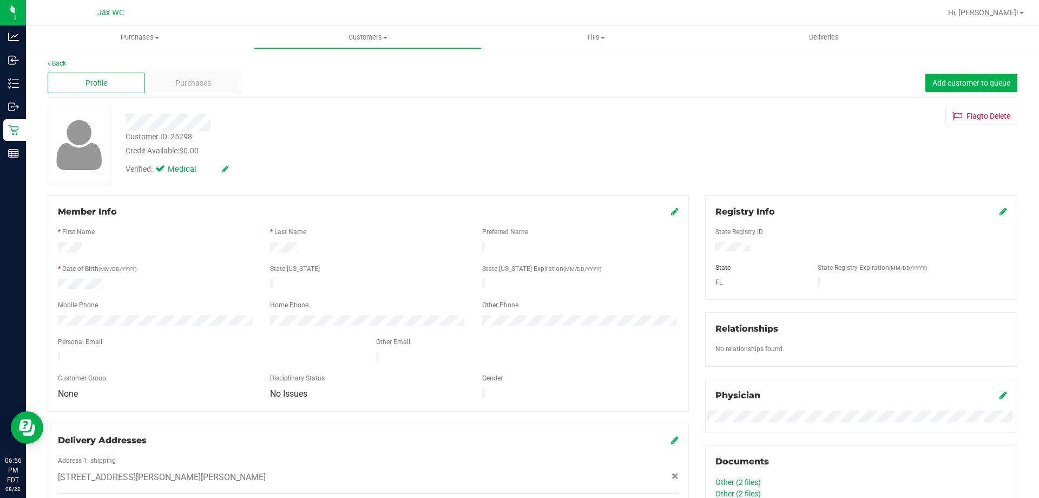
click at [665, 214] on div "Member Info" at bounding box center [368, 211] width 621 height 13
drag, startPoint x: 660, startPoint y: 209, endPoint x: 671, endPoint y: 212, distance: 10.6
click at [664, 210] on div "Member Info" at bounding box center [368, 211] width 621 height 13
click at [672, 212] on icon at bounding box center [675, 211] width 8 height 9
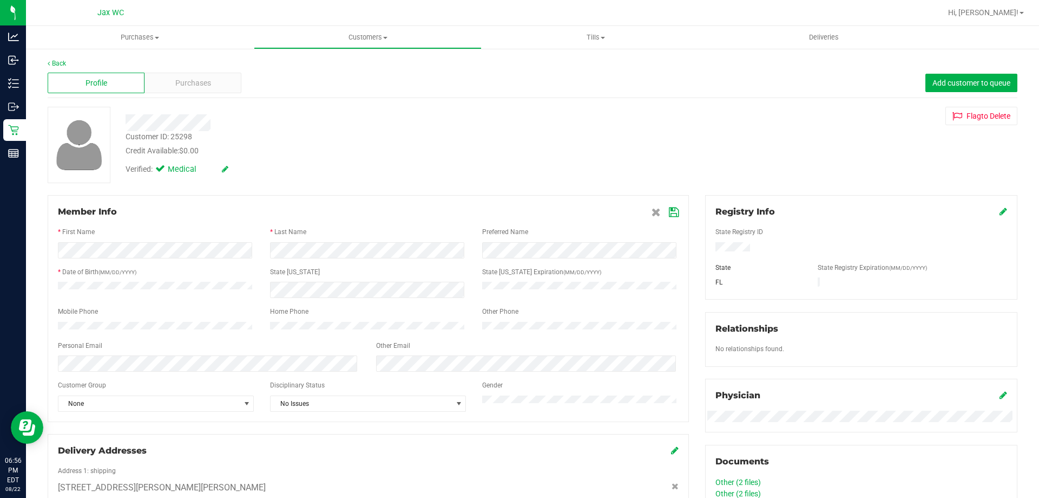
click at [669, 210] on icon at bounding box center [674, 212] width 10 height 9
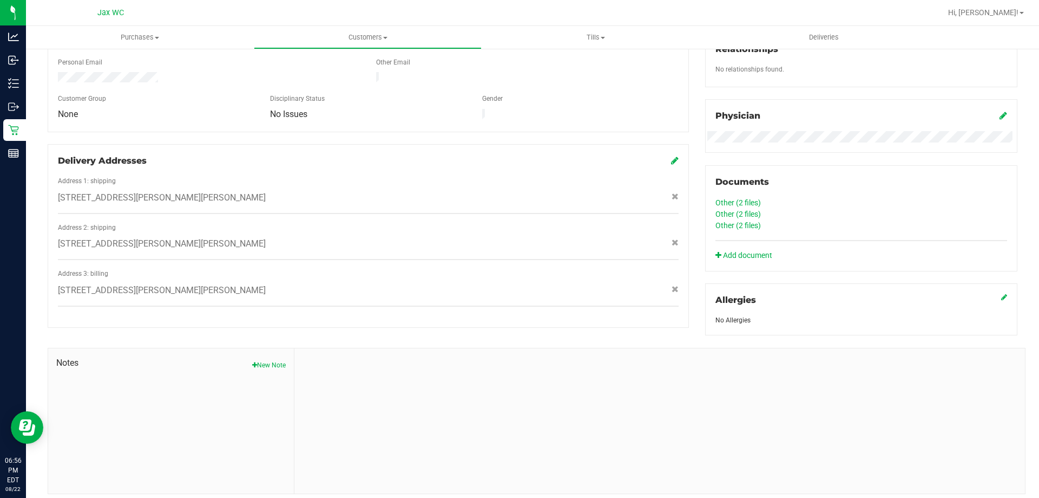
scroll to position [310, 0]
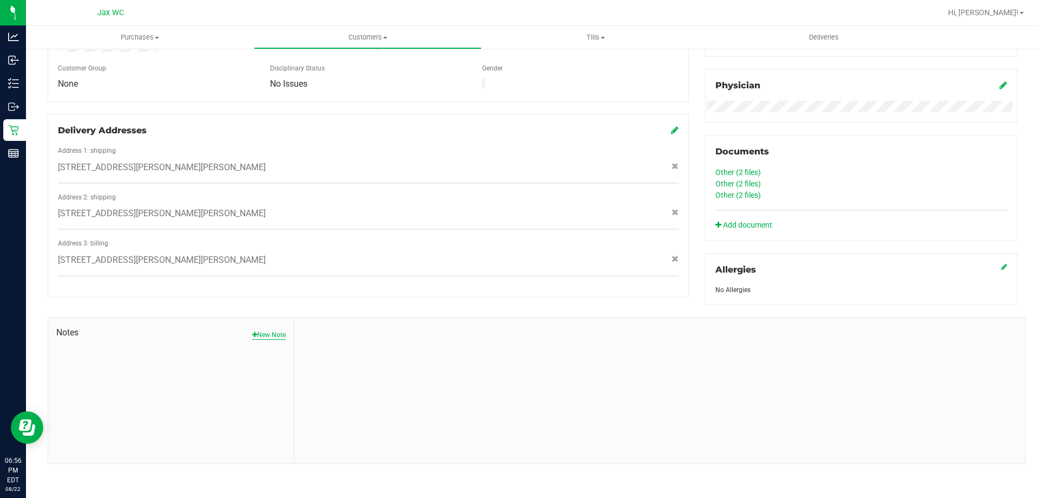
click at [272, 336] on button "New Note" at bounding box center [269, 335] width 34 height 10
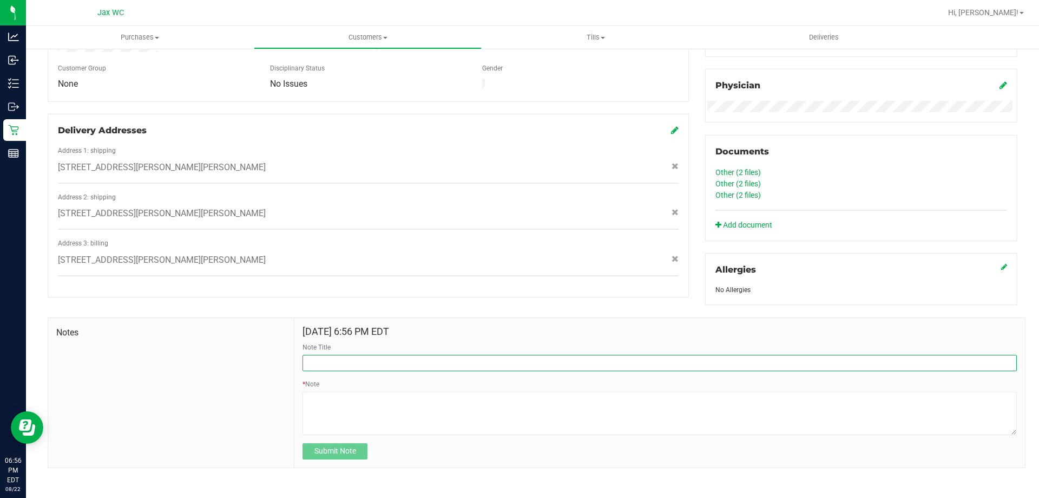
click at [360, 355] on input "Note Title" at bounding box center [660, 363] width 715 height 16
type input "c"
type input "CX was not given his change"
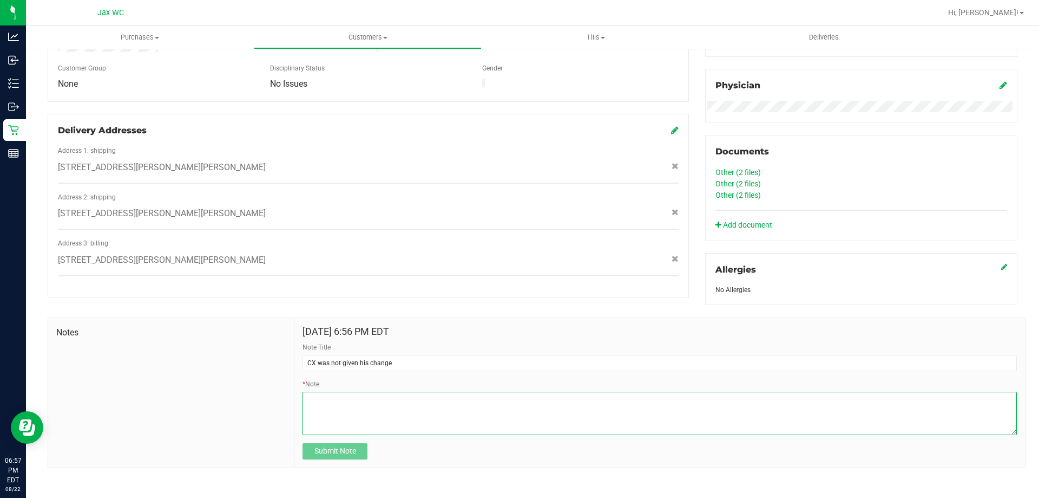
click at [358, 401] on textarea "* Note" at bounding box center [660, 412] width 715 height 43
type textarea "t"
type textarea "Y"
click at [365, 397] on textarea "* Note" at bounding box center [660, 412] width 715 height 43
click at [455, 398] on textarea "* Note" at bounding box center [660, 412] width 715 height 43
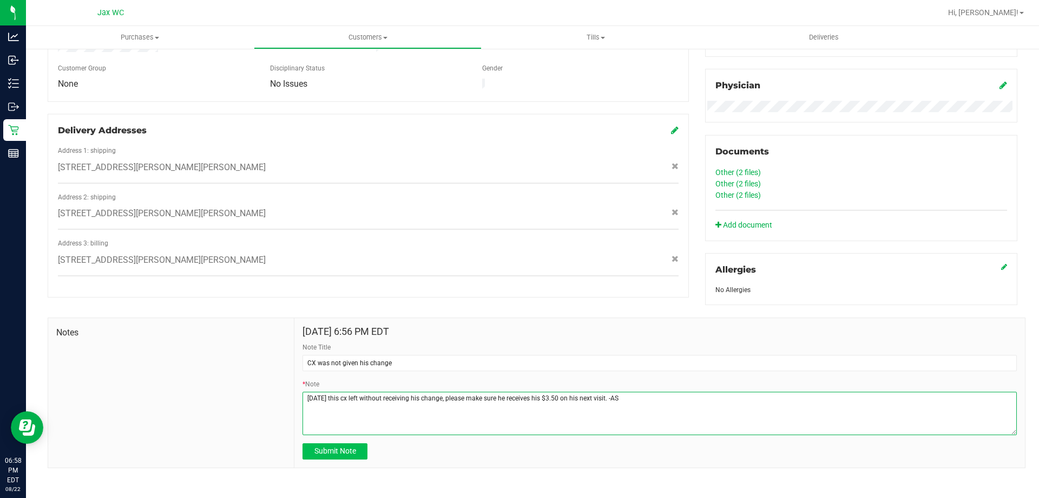
type textarea "[DATE] this cx left without receiving his change, please make sure he receives …"
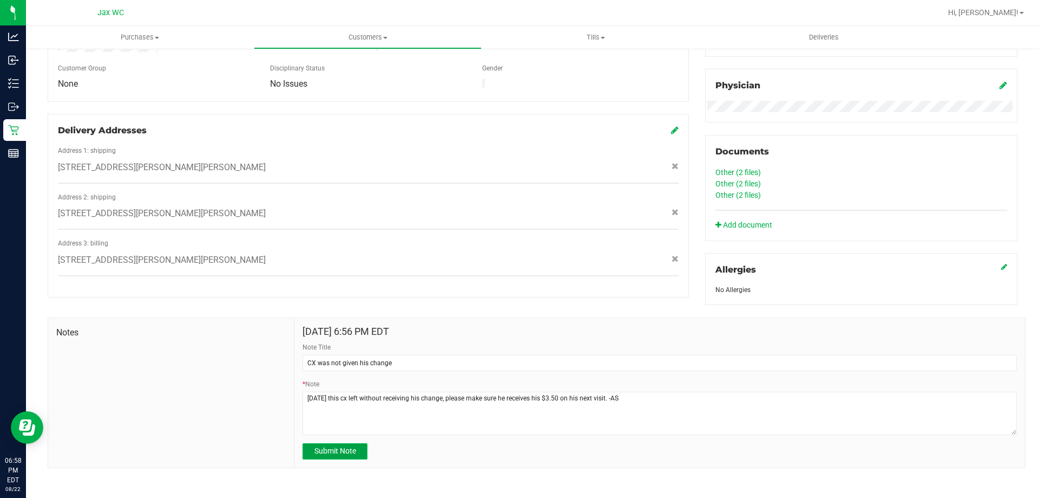
click at [351, 447] on span "Submit Note" at bounding box center [336, 450] width 42 height 9
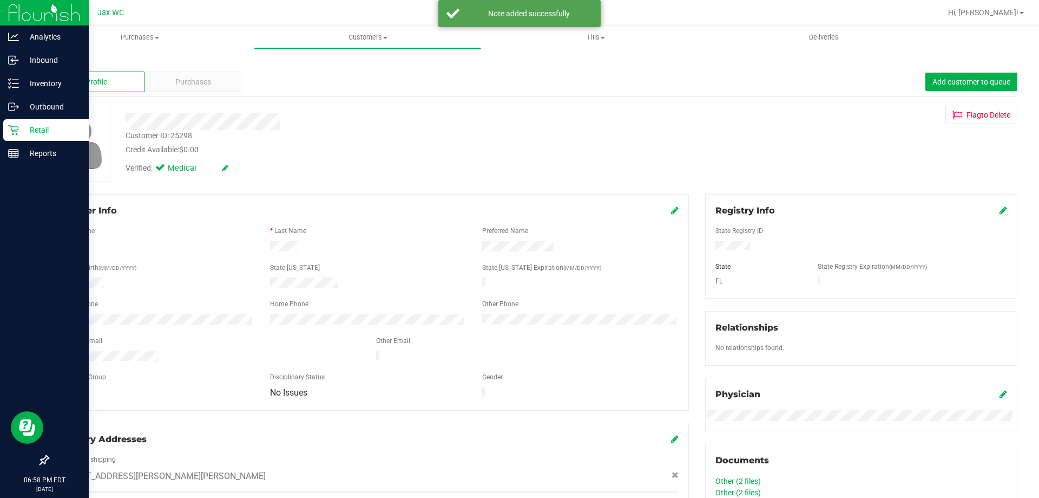
scroll to position [0, 0]
click at [40, 129] on p "Retail" at bounding box center [51, 129] width 65 height 13
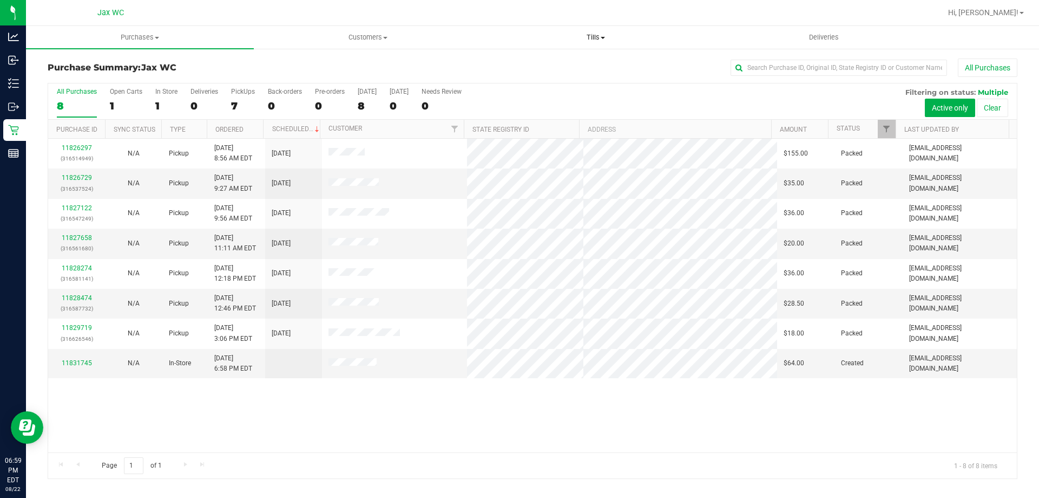
click at [596, 35] on span "Tills" at bounding box center [595, 37] width 227 height 10
click at [547, 63] on span "Manage tills" at bounding box center [518, 65] width 73 height 9
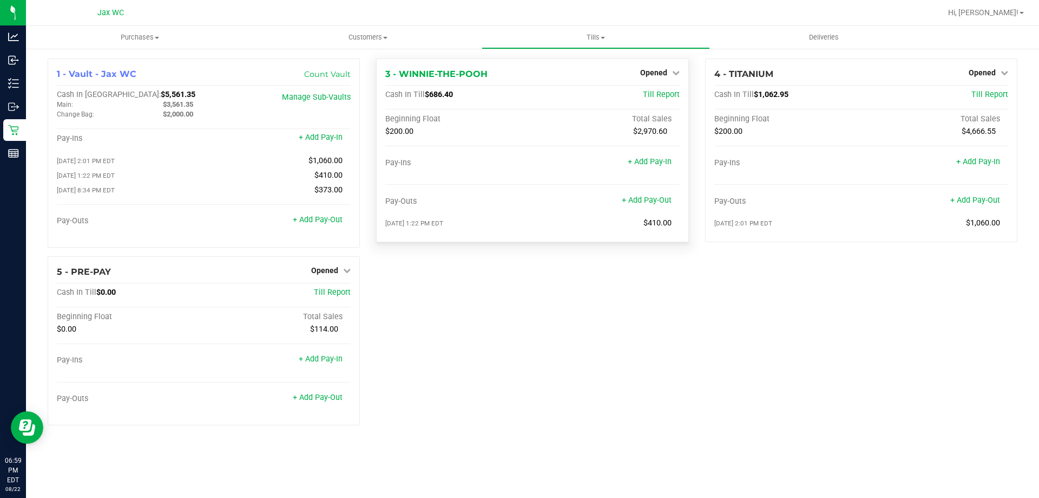
drag, startPoint x: 534, startPoint y: 86, endPoint x: 403, endPoint y: 111, distance: 133.9
click at [403, 111] on div "3 - WINNIE-THE-POOH Opened Close Till Cash In Till $686.40 Till Report Beginnin…" at bounding box center [532, 150] width 312 height 184
click at [529, 287] on div "1 - Vault - Jax WC Count Vault Cash In Vault: $5,561.35 Main: $3,561.35 Change …" at bounding box center [533, 245] width 986 height 375
click at [976, 199] on link "+ Add Pay-Out" at bounding box center [976, 199] width 50 height 9
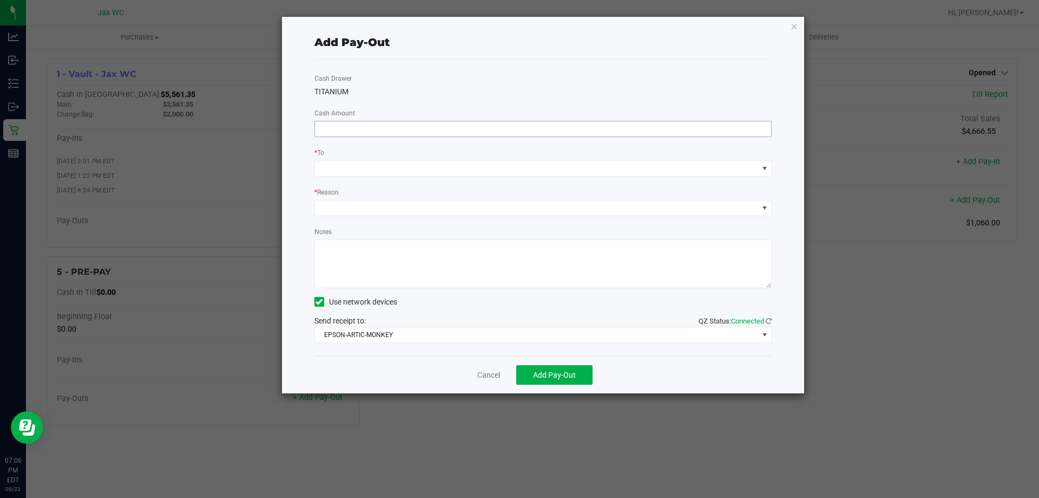
click at [434, 129] on input at bounding box center [543, 128] width 457 height 15
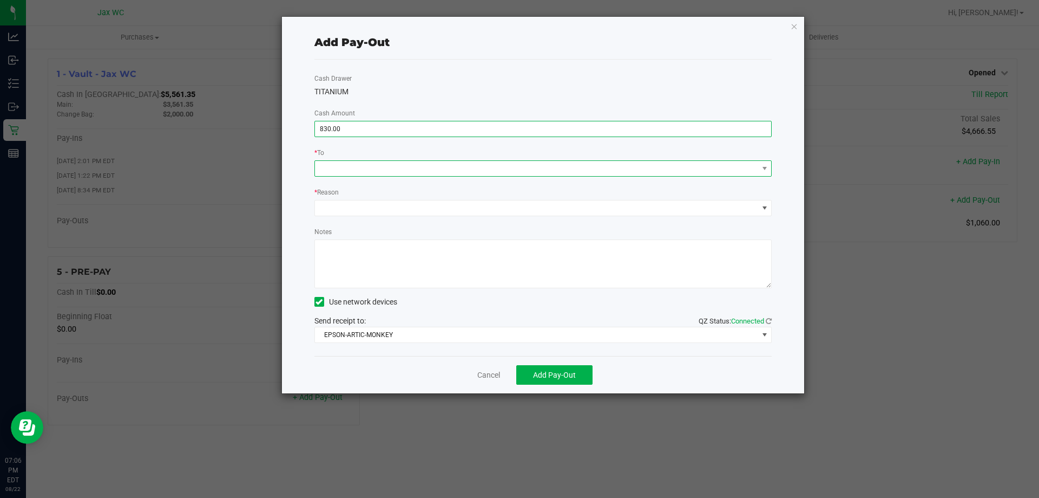
type input "$830.00"
click at [411, 172] on span at bounding box center [536, 168] width 443 height 15
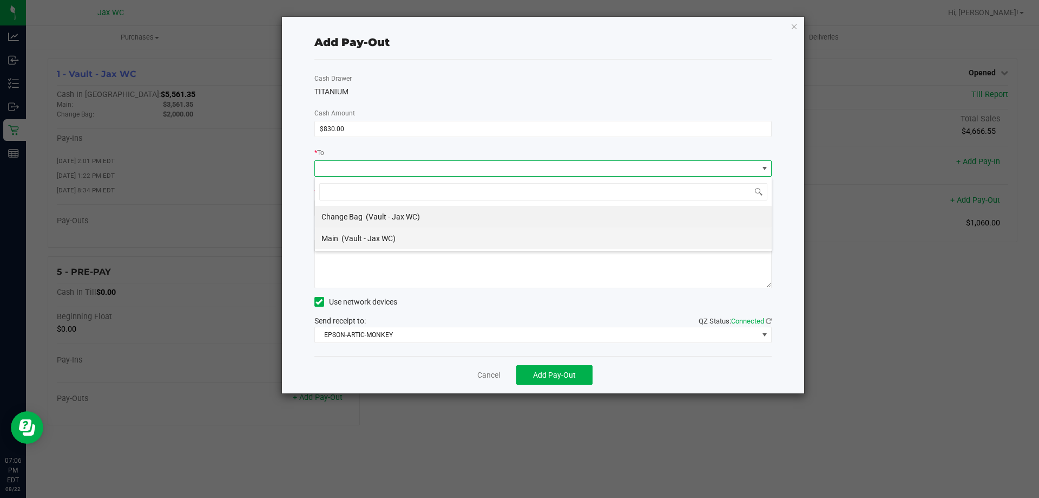
click at [404, 232] on li "Main (Vault - Jax WC)" at bounding box center [543, 238] width 457 height 22
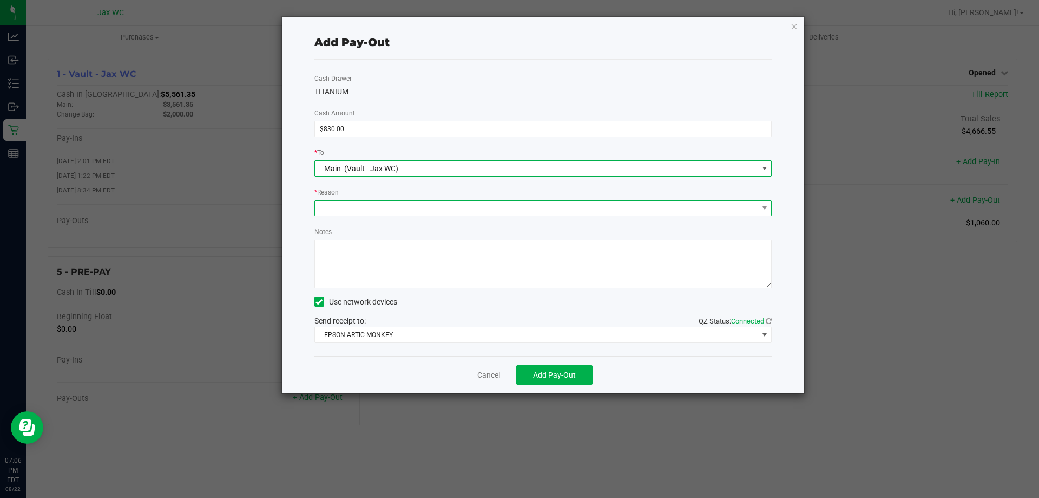
click at [377, 207] on span at bounding box center [536, 207] width 443 height 15
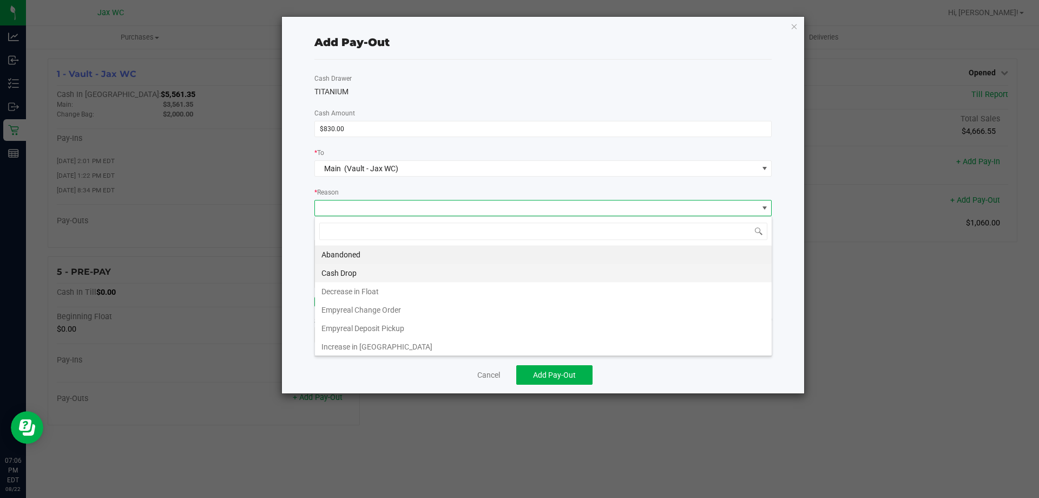
click at [353, 273] on li "Cash Drop" at bounding box center [543, 273] width 457 height 18
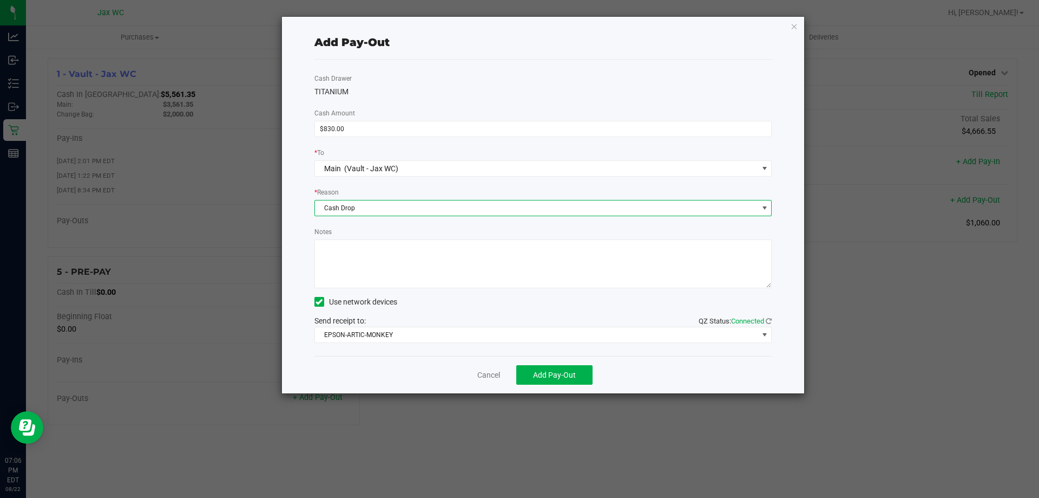
click at [397, 244] on textarea "Notes" at bounding box center [544, 263] width 458 height 49
type textarea "A.S."
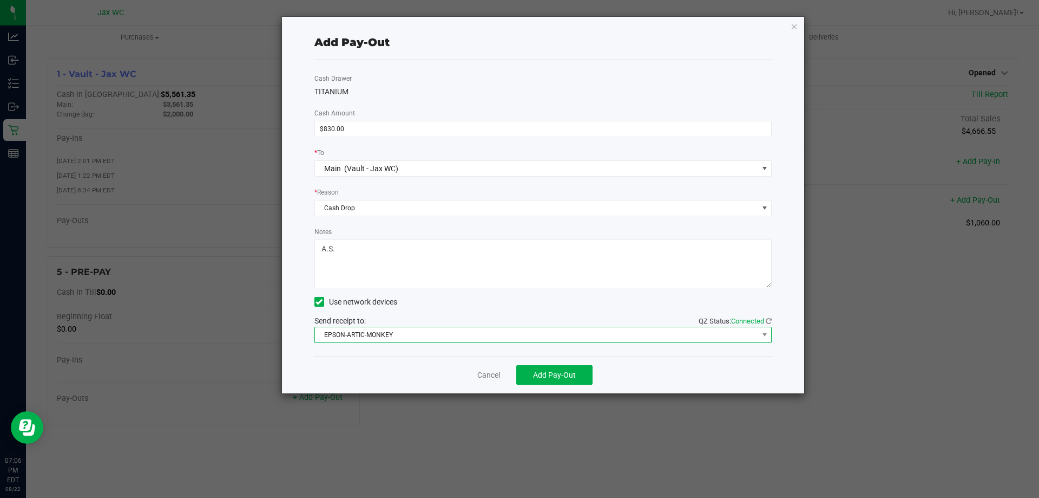
click at [418, 336] on span "EPSON-ARTIC-MONKEY" at bounding box center [536, 334] width 443 height 15
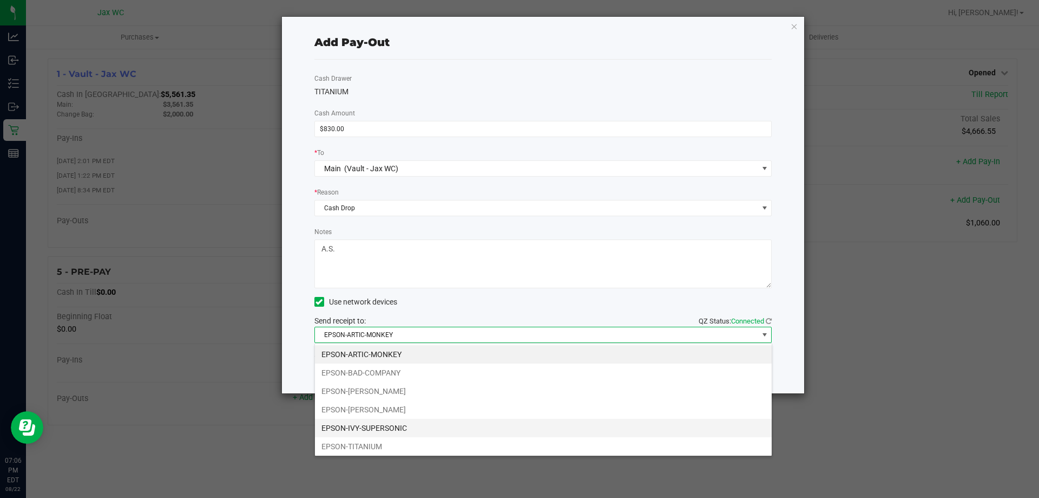
click at [412, 429] on li "EPSON-IVY-SUPERSONIC" at bounding box center [543, 427] width 457 height 18
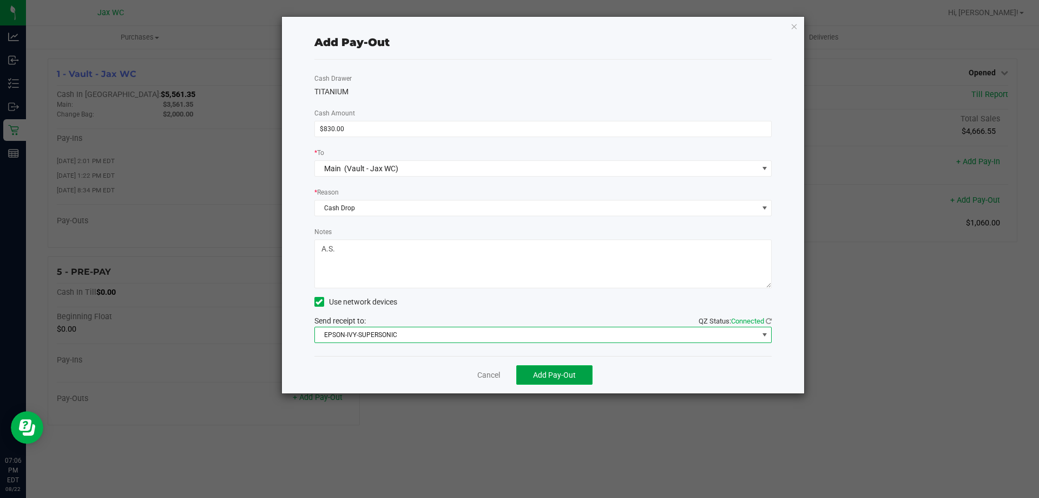
click at [565, 374] on span "Add Pay-Out" at bounding box center [554, 374] width 43 height 9
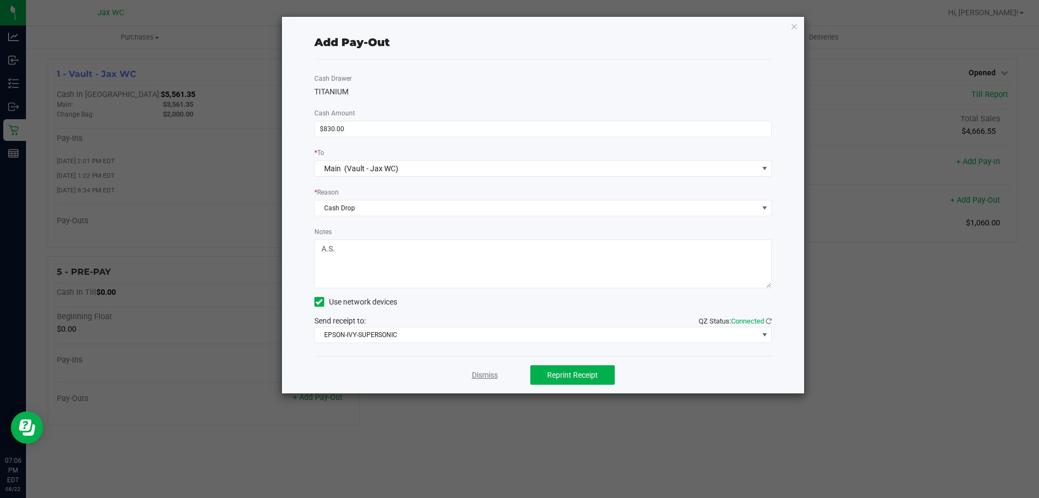
click at [480, 376] on link "Dismiss" at bounding box center [485, 374] width 26 height 11
